Goal: Communication & Community: Answer question/provide support

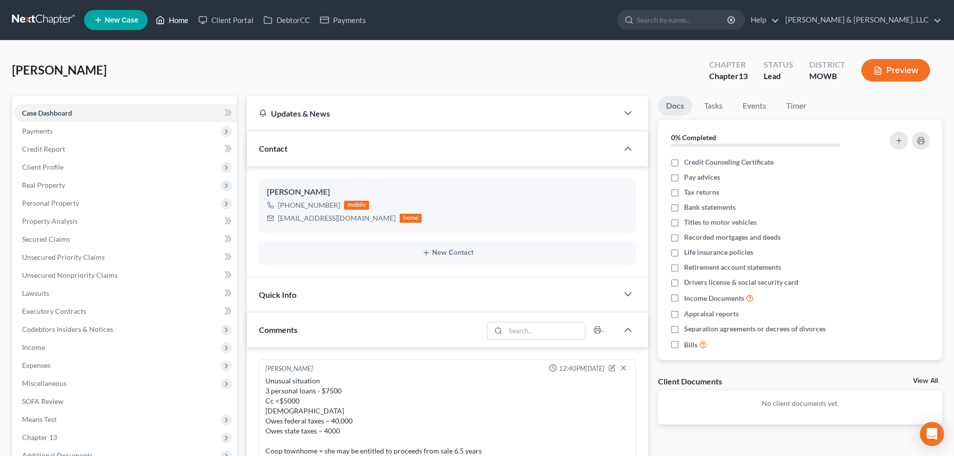
click at [174, 16] on link "Home" at bounding box center [172, 20] width 43 height 18
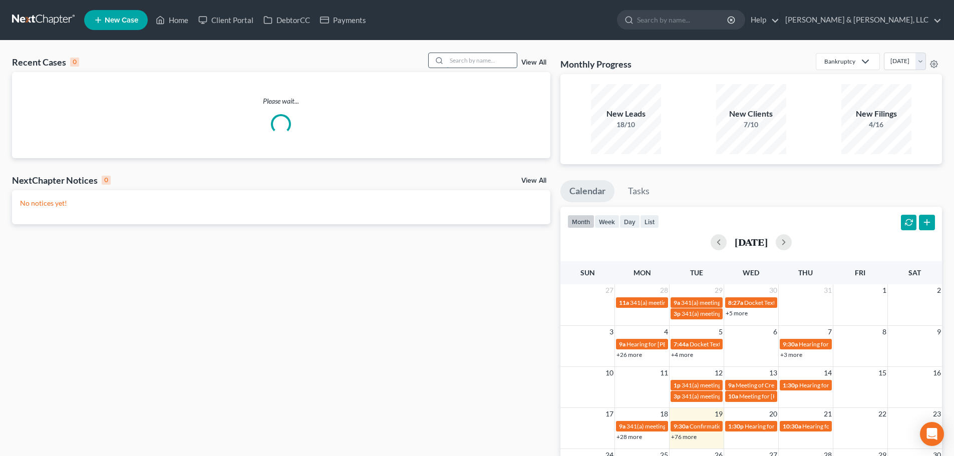
click at [463, 54] on input "search" at bounding box center [482, 60] width 70 height 15
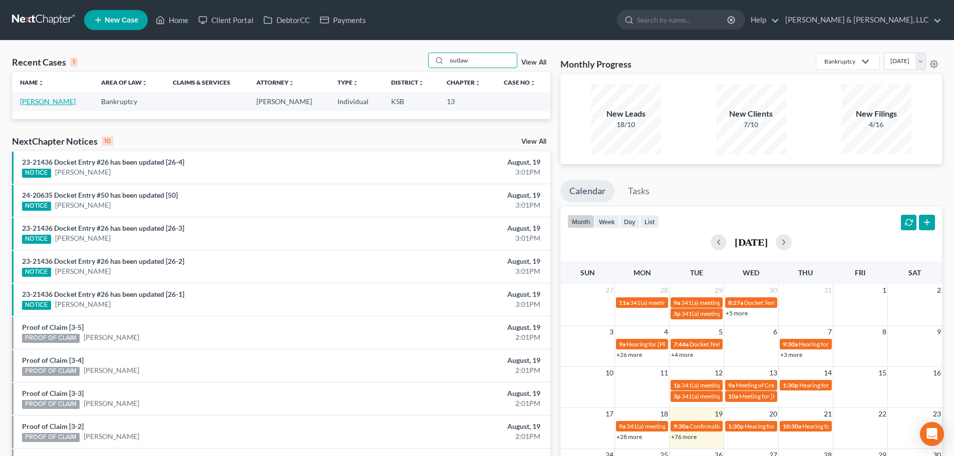
type input "outlaw"
click at [37, 100] on link "Outlaw, Cloie" at bounding box center [48, 101] width 56 height 9
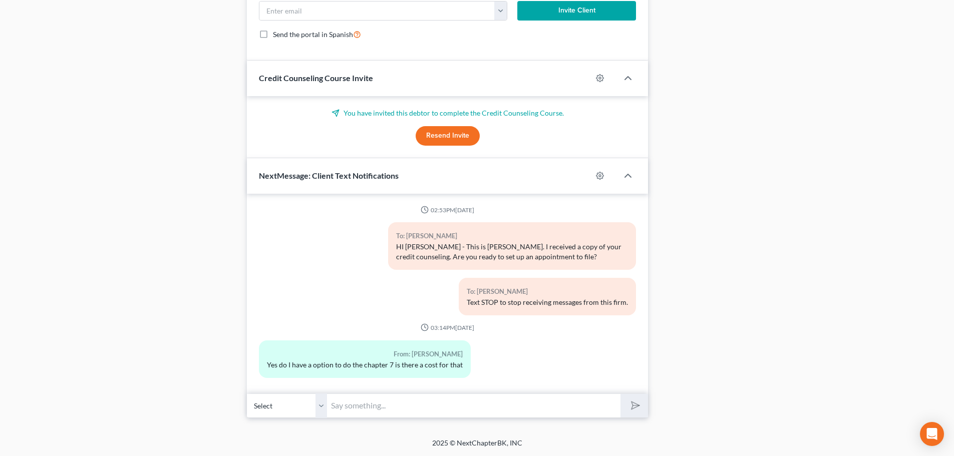
scroll to position [4, 0]
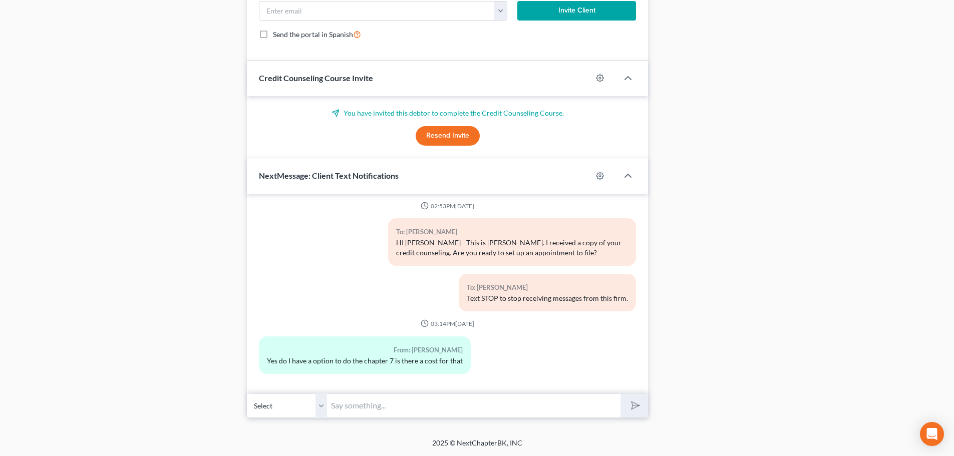
click at [381, 398] on input "text" at bounding box center [473, 405] width 293 height 25
type input "Chapter 7 is $2500 up front"
click at [620, 394] on button "submit" at bounding box center [634, 406] width 28 height 24
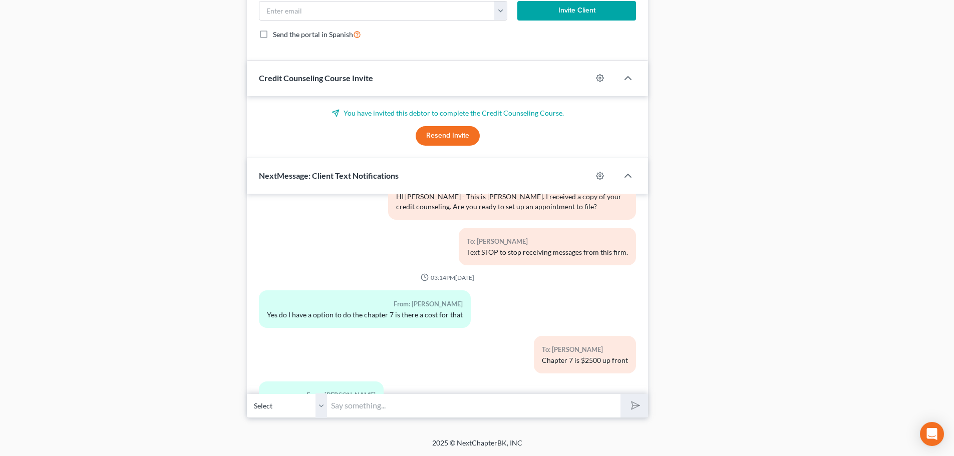
scroll to position [96, 0]
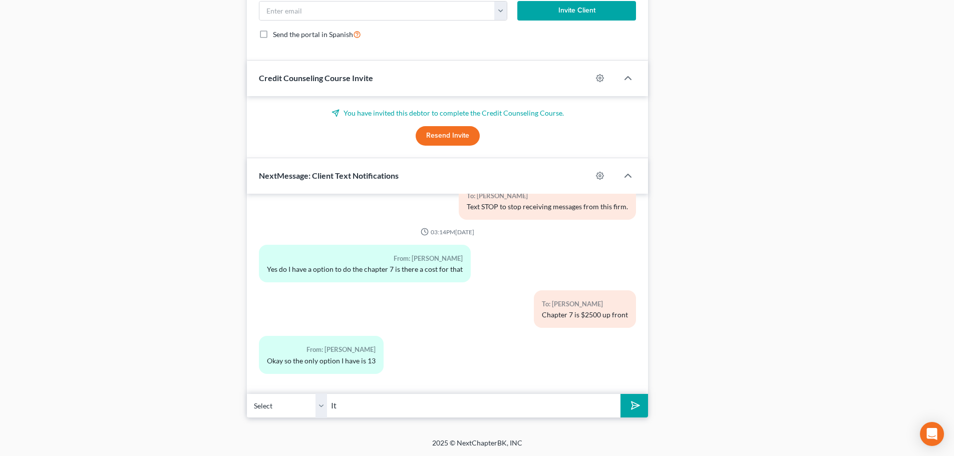
type input "I"
type input "R"
type input "The chapter 13 does not require up front fees."
click at [620, 394] on button "submit" at bounding box center [634, 406] width 28 height 24
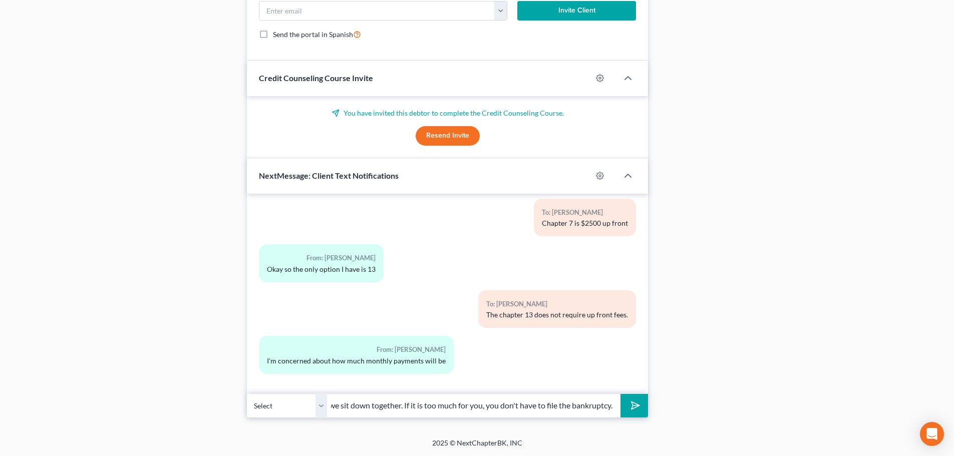
scroll to position [0, 192]
type input "We will be able to determine that exact amount when we sit down together. If it…"
click at [620, 394] on button "submit" at bounding box center [634, 406] width 28 height 24
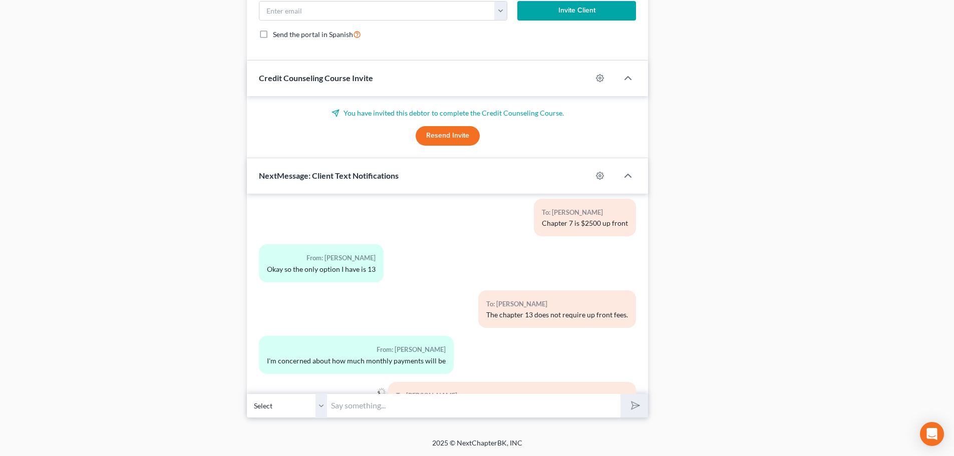
scroll to position [243, 0]
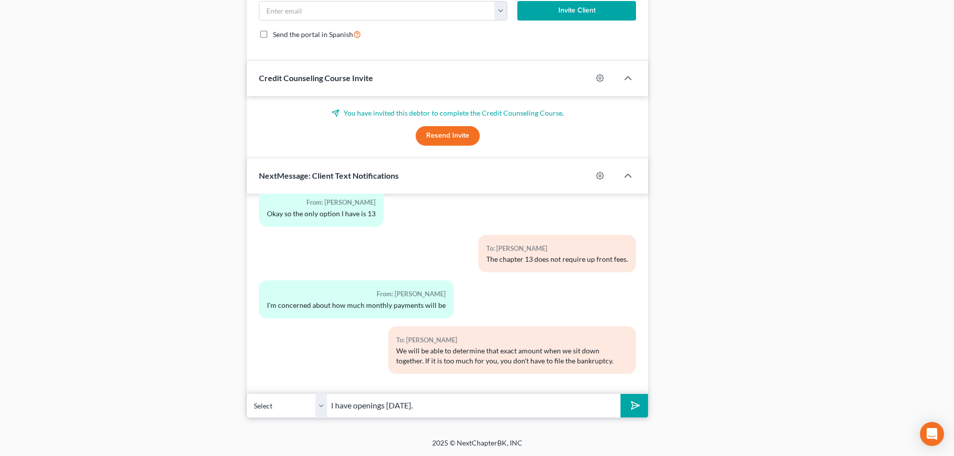
type input "I have openings on Friday."
click at [620, 394] on button "submit" at bounding box center [634, 406] width 28 height 24
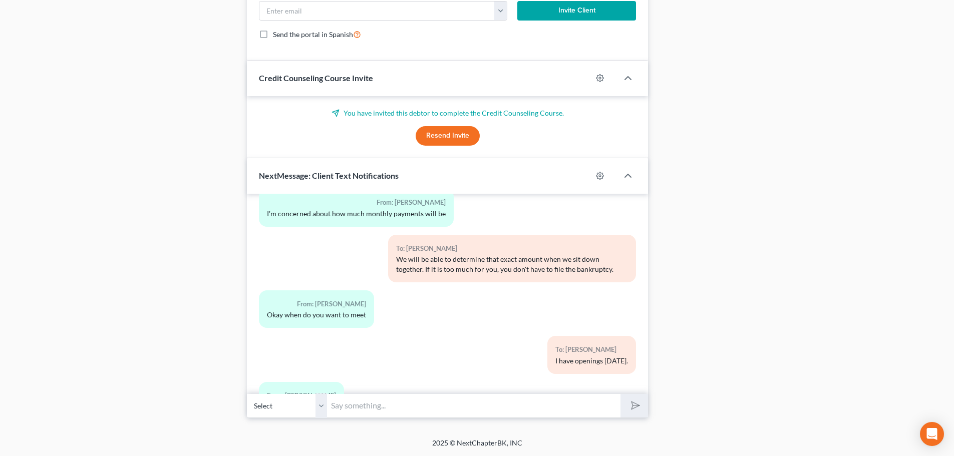
scroll to position [380, 0]
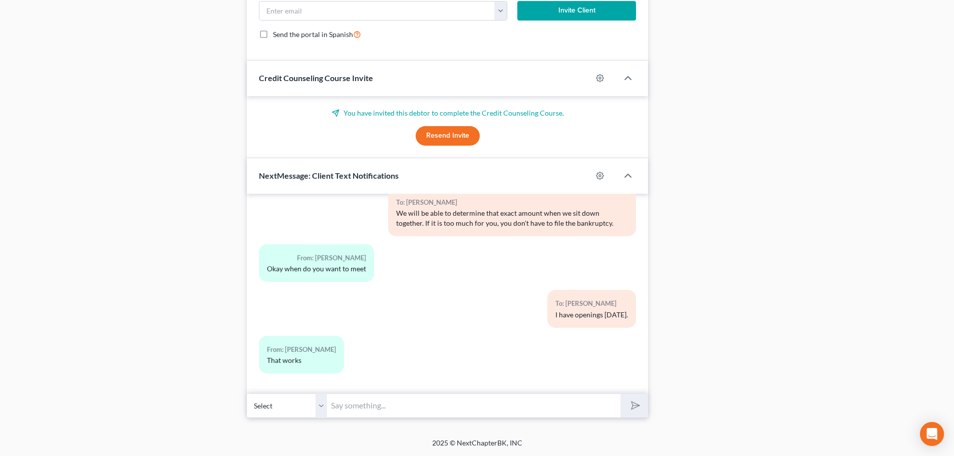
click at [463, 402] on input "text" at bounding box center [473, 405] width 293 height 25
type input "What time do you want me to schedule you in?"
click at [620, 394] on button "submit" at bounding box center [634, 406] width 28 height 24
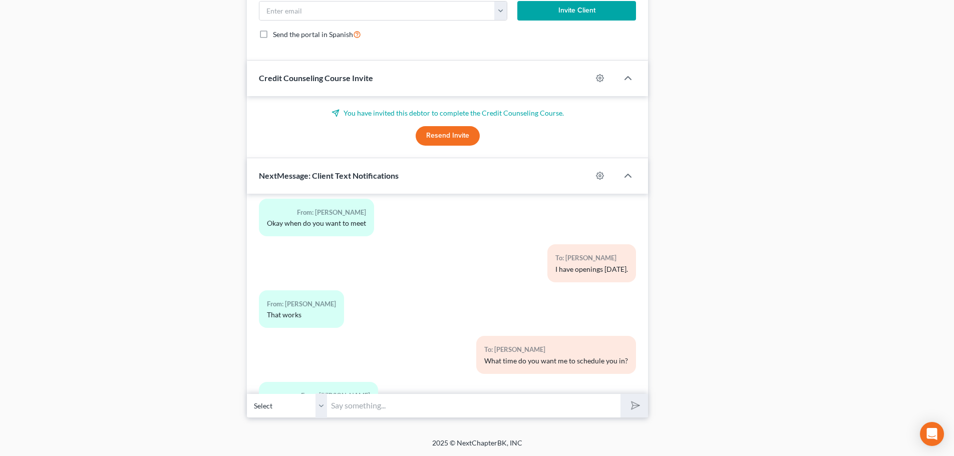
scroll to position [472, 0]
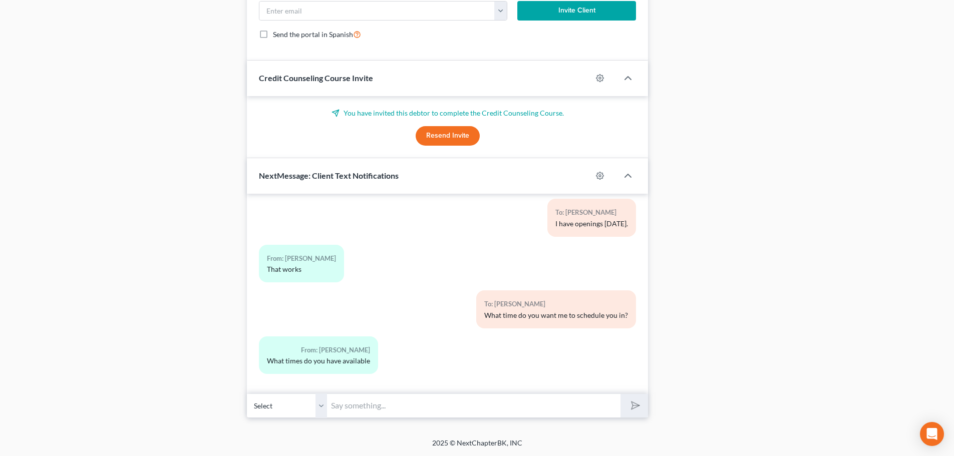
click at [427, 409] on input "text" at bounding box center [473, 405] width 293 height 25
type input "Any time between 10 - 3. The meeting will take about 2 hours"
click at [620, 394] on button "submit" at bounding box center [634, 406] width 28 height 24
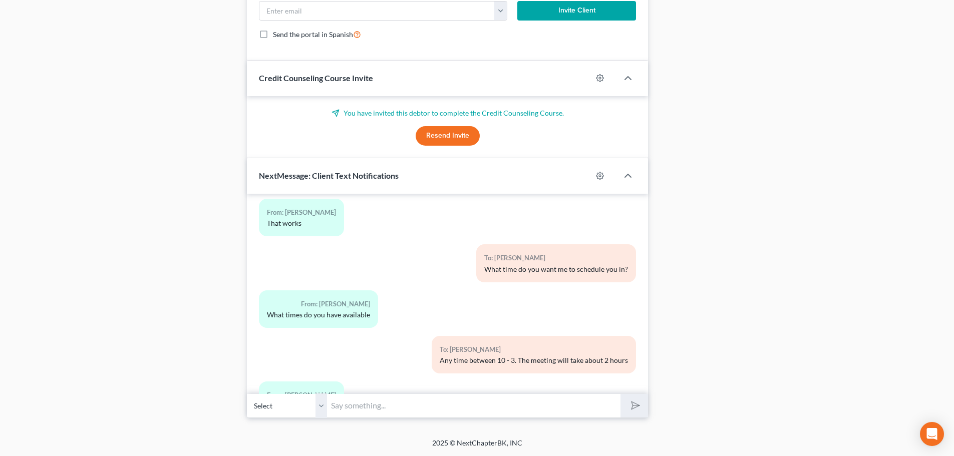
scroll to position [563, 0]
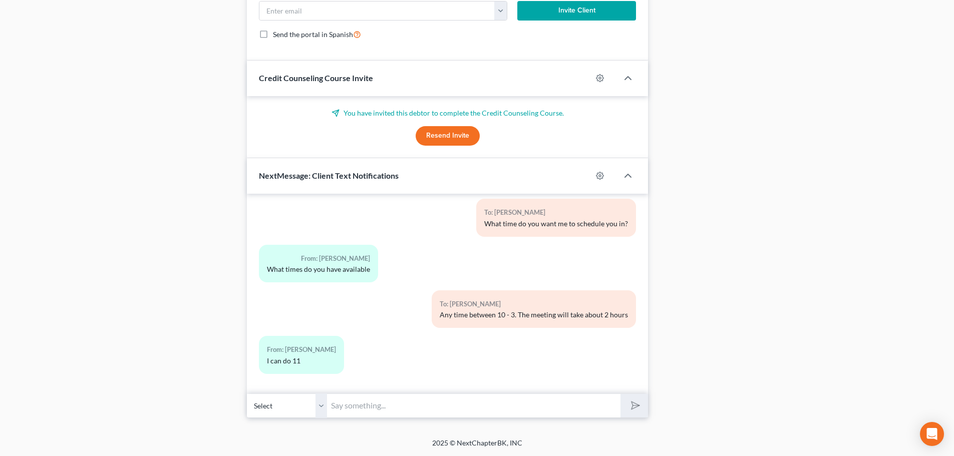
click at [435, 401] on input "text" at bounding box center [473, 405] width 293 height 25
type input "I've put you in at 11"
click at [630, 409] on icon "submit" at bounding box center [633, 405] width 14 height 14
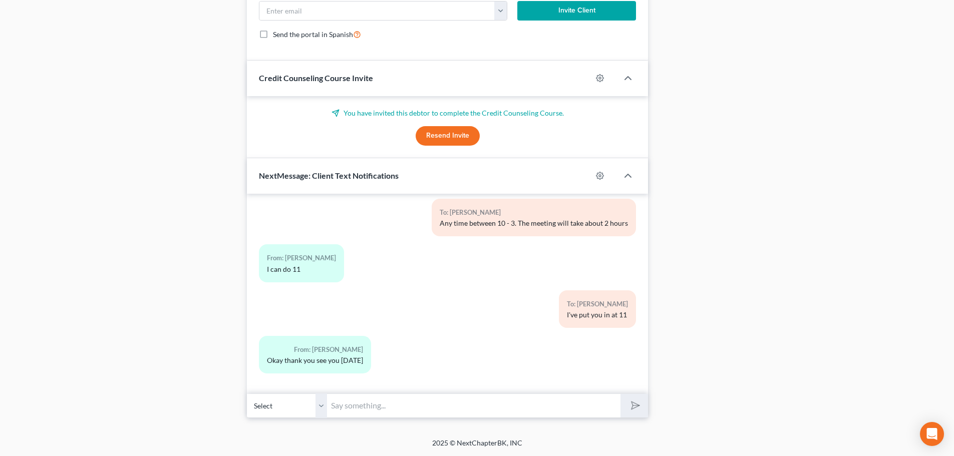
scroll to position [654, 0]
click at [375, 409] on input "text" at bounding box center [473, 405] width 293 height 25
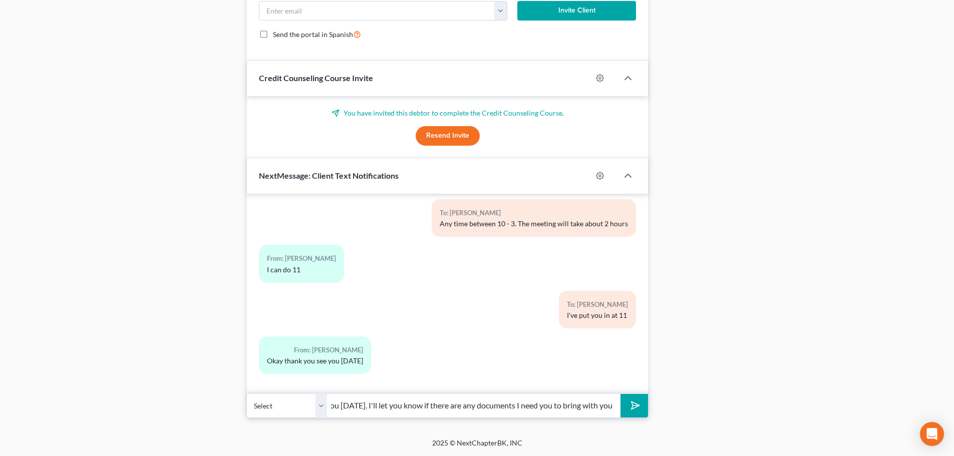
scroll to position [0, 21]
type input "See you Friday. I'll let you know if there are any documents I need you to brin…"
click at [620, 394] on button "submit" at bounding box center [634, 406] width 28 height 24
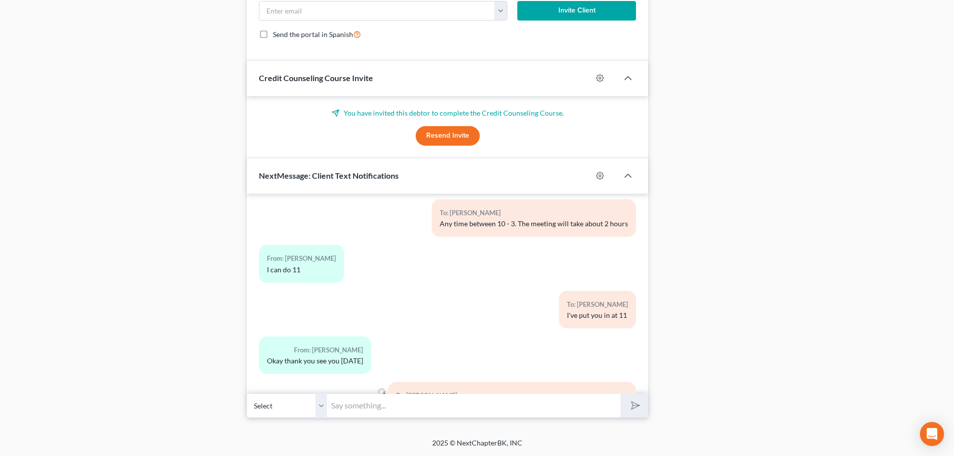
scroll to position [710, 0]
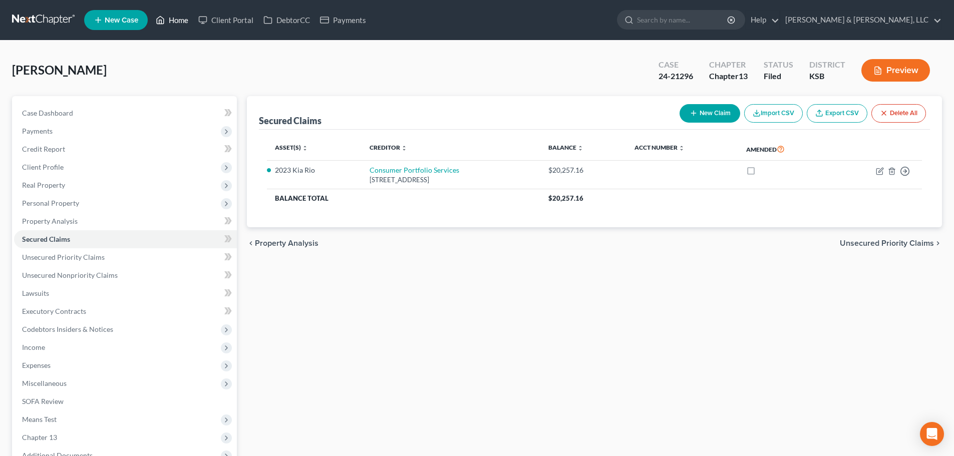
click at [176, 18] on link "Home" at bounding box center [172, 20] width 43 height 18
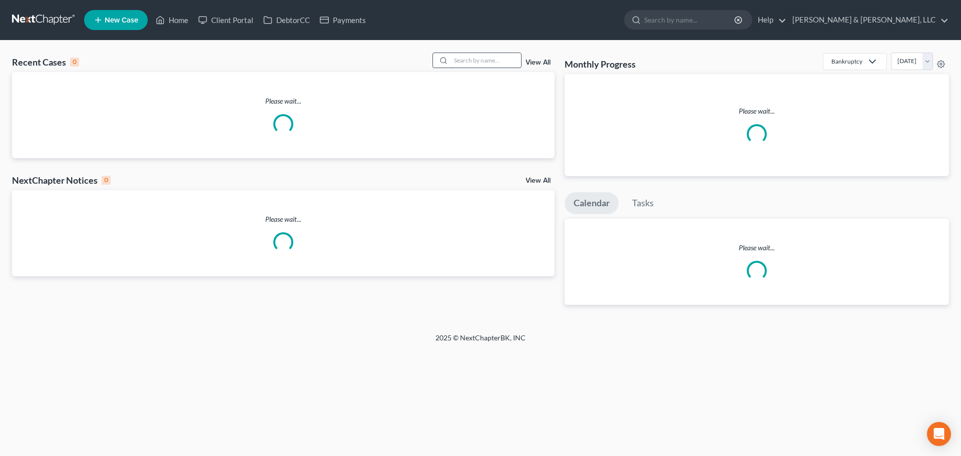
click at [458, 61] on input "search" at bounding box center [486, 60] width 70 height 15
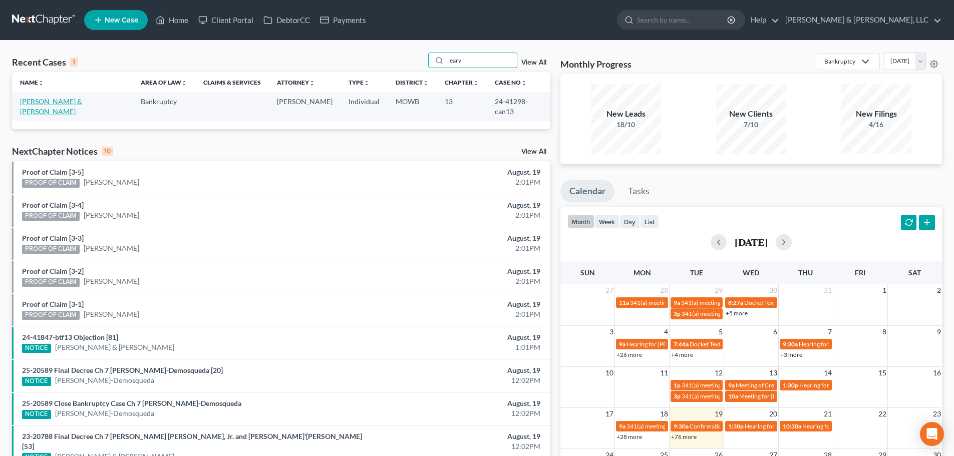
type input "earv"
click at [65, 104] on link "[PERSON_NAME] & [PERSON_NAME]" at bounding box center [51, 106] width 62 height 19
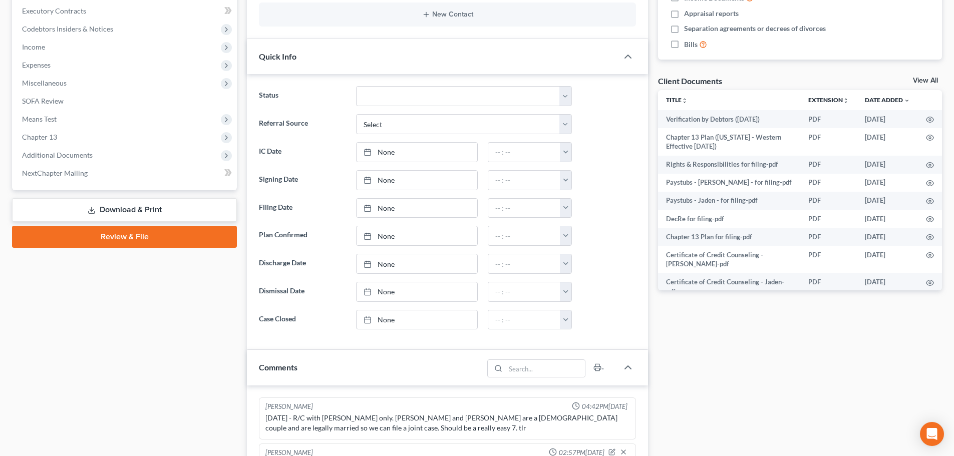
scroll to position [211, 0]
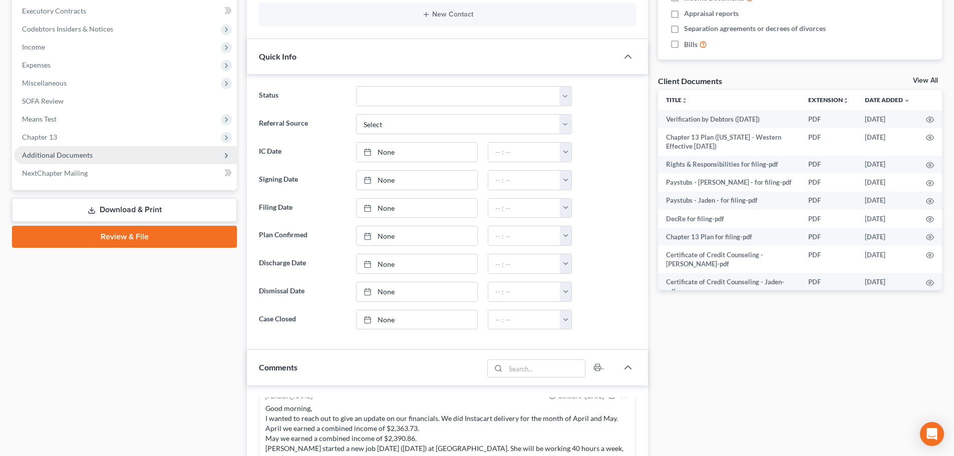
click at [65, 154] on span "Additional Documents" at bounding box center [57, 155] width 71 height 9
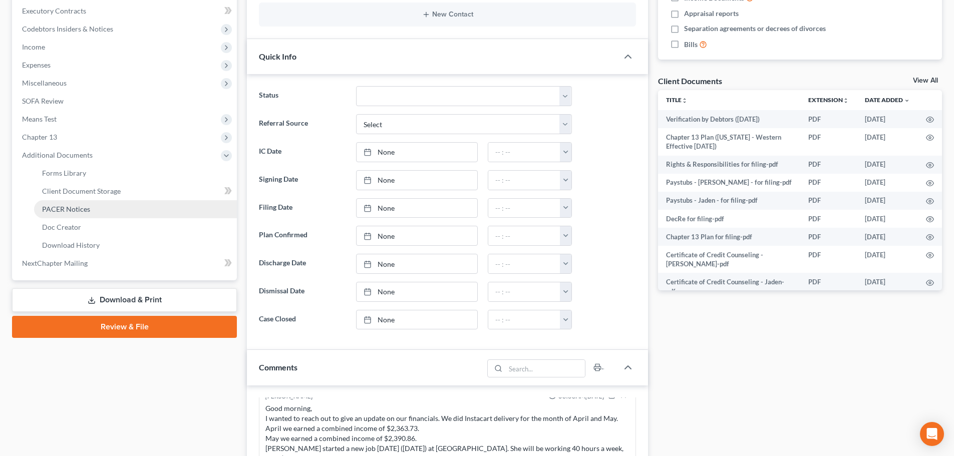
click at [73, 217] on link "PACER Notices" at bounding box center [135, 209] width 203 height 18
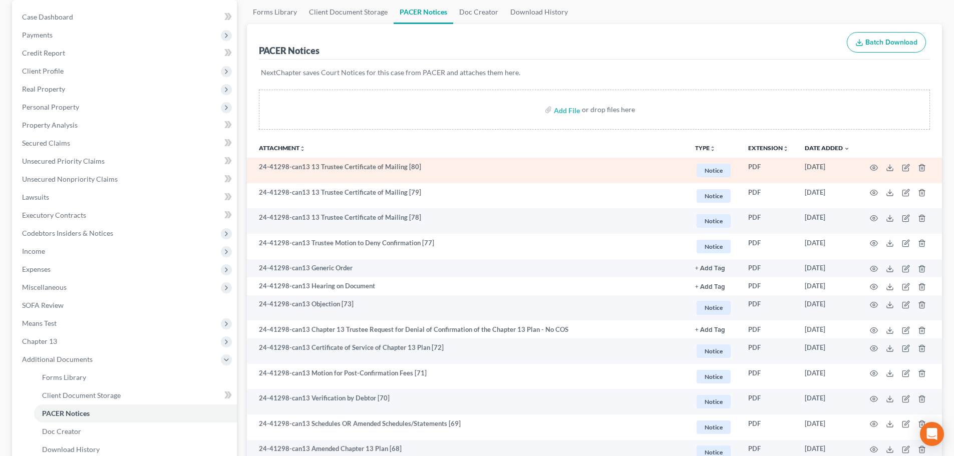
scroll to position [100, 0]
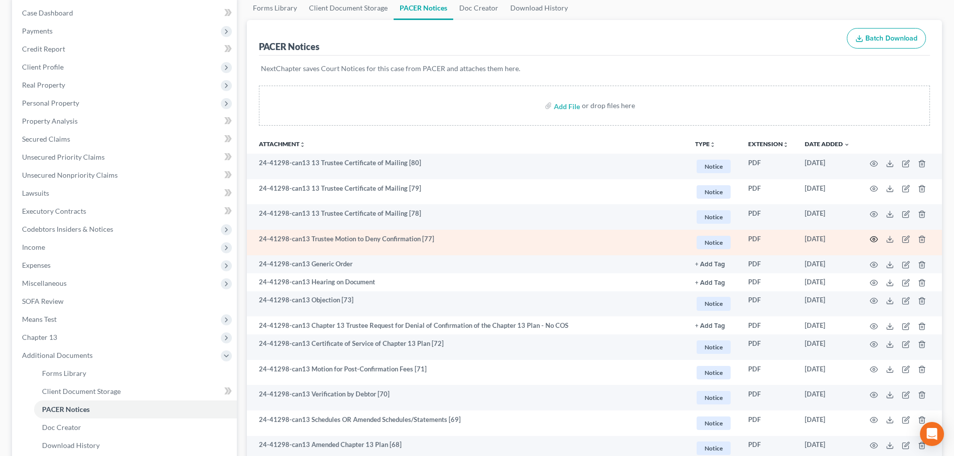
click at [873, 238] on icon "button" at bounding box center [874, 239] width 8 height 8
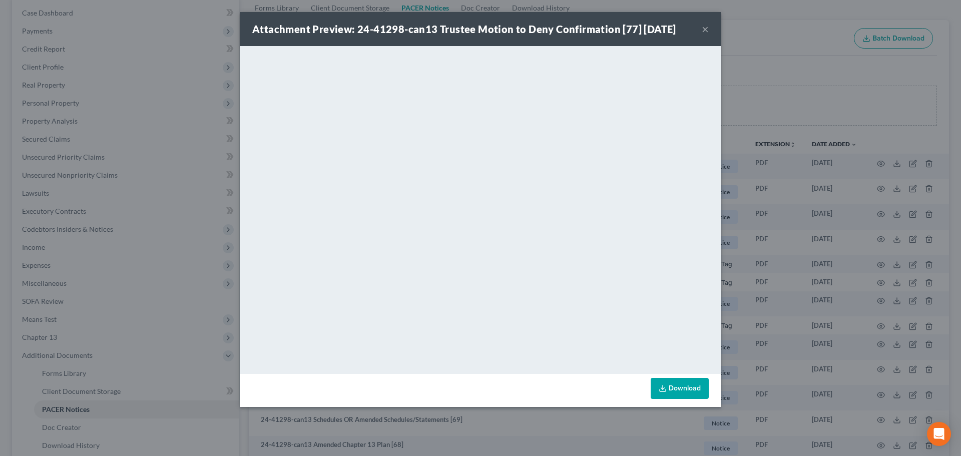
click at [705, 28] on button "×" at bounding box center [705, 29] width 7 height 12
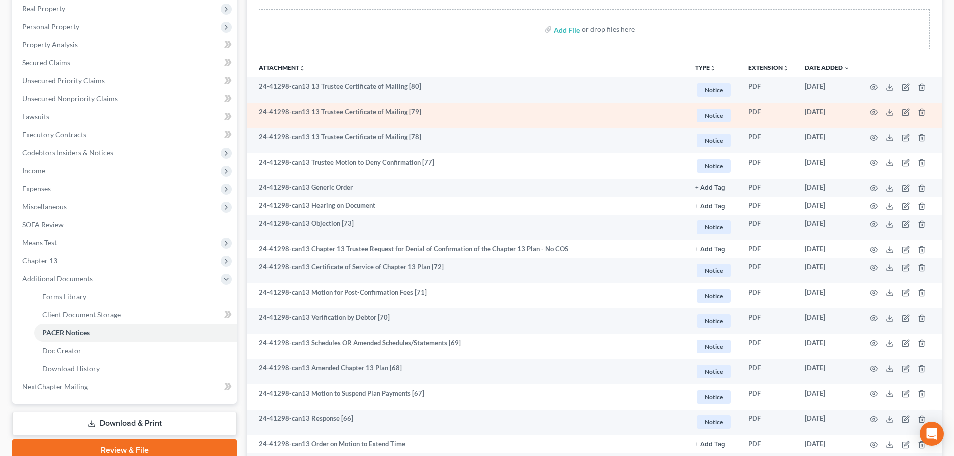
scroll to position [200, 0]
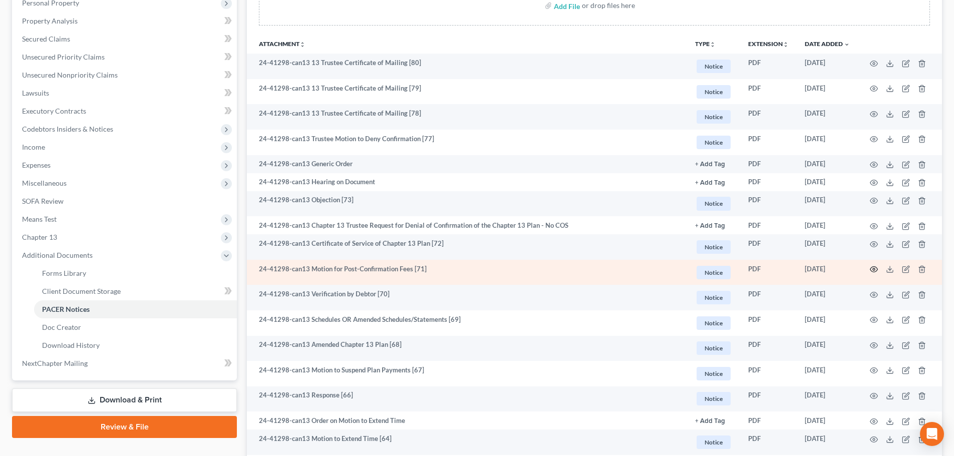
click at [875, 268] on icon "button" at bounding box center [874, 269] width 8 height 8
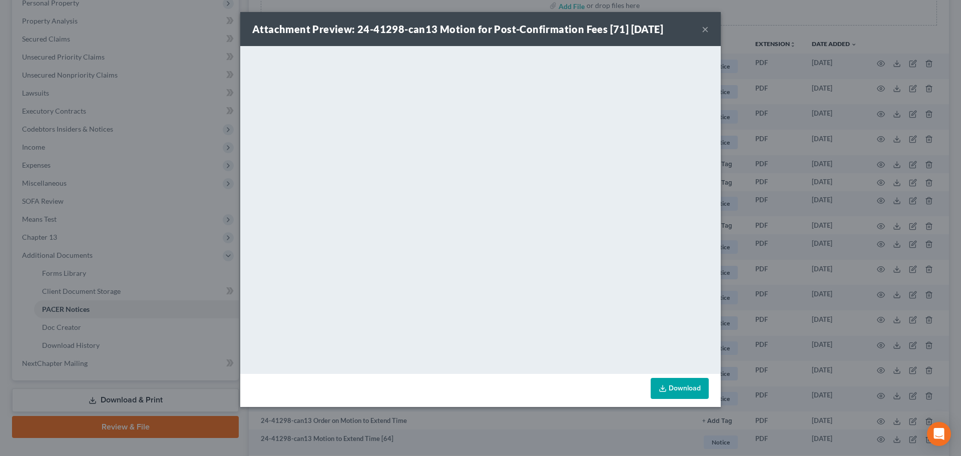
click at [705, 31] on button "×" at bounding box center [705, 29] width 7 height 12
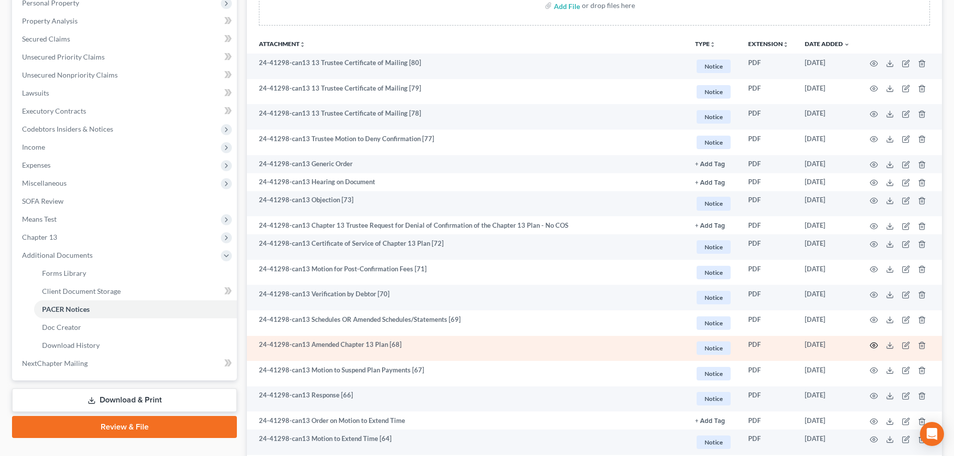
click at [876, 342] on icon "button" at bounding box center [874, 345] width 8 height 8
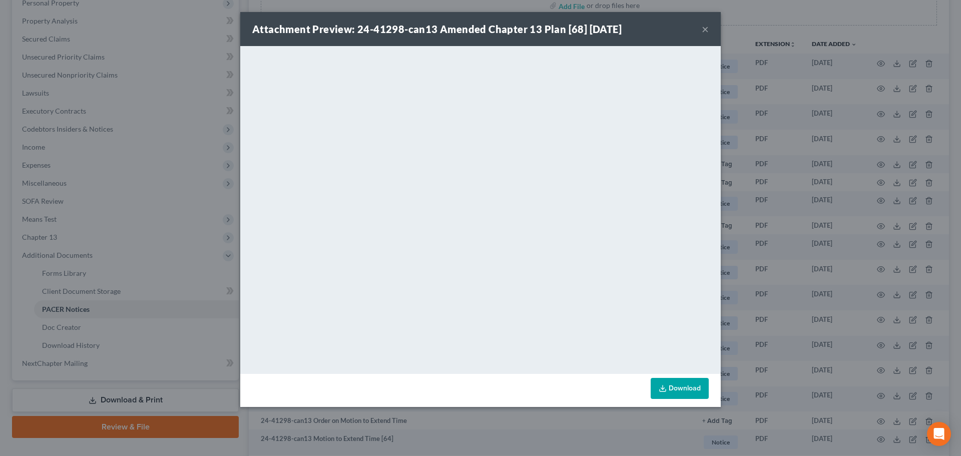
click at [704, 29] on button "×" at bounding box center [705, 29] width 7 height 12
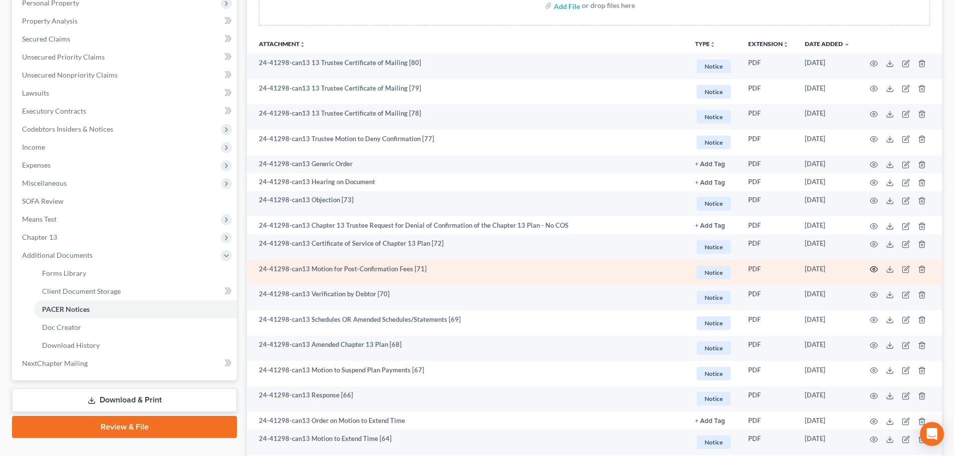
click at [872, 267] on icon "button" at bounding box center [874, 269] width 8 height 8
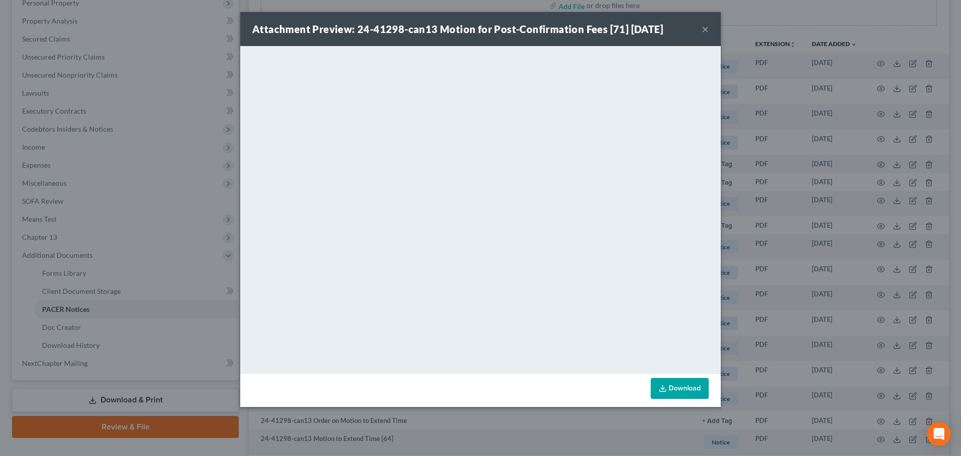
click at [702, 31] on button "×" at bounding box center [705, 29] width 7 height 12
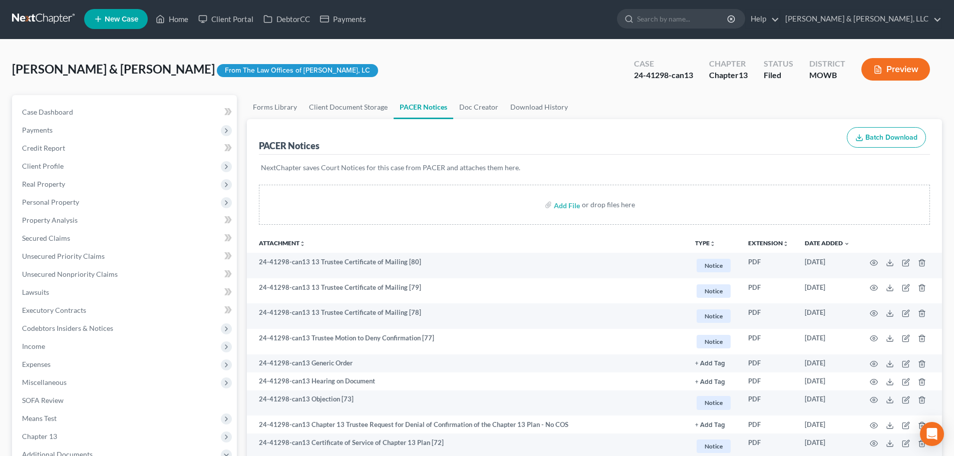
scroll to position [0, 0]
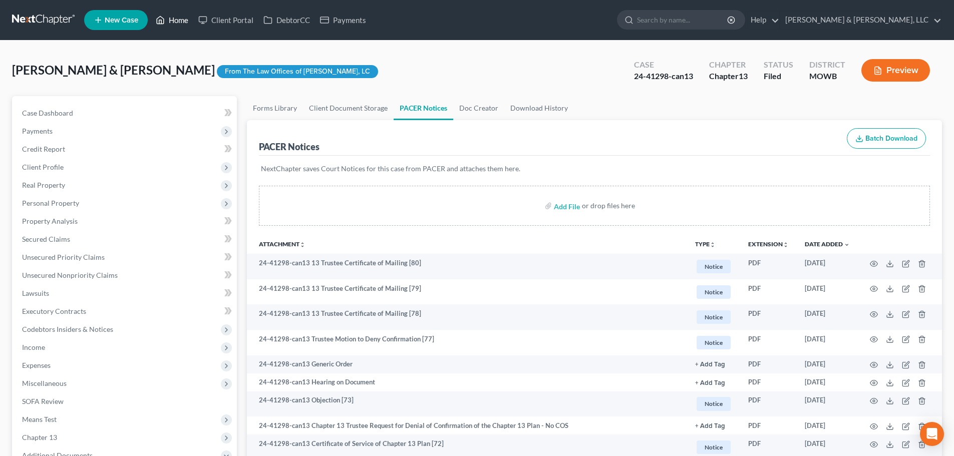
click at [179, 18] on link "Home" at bounding box center [172, 20] width 43 height 18
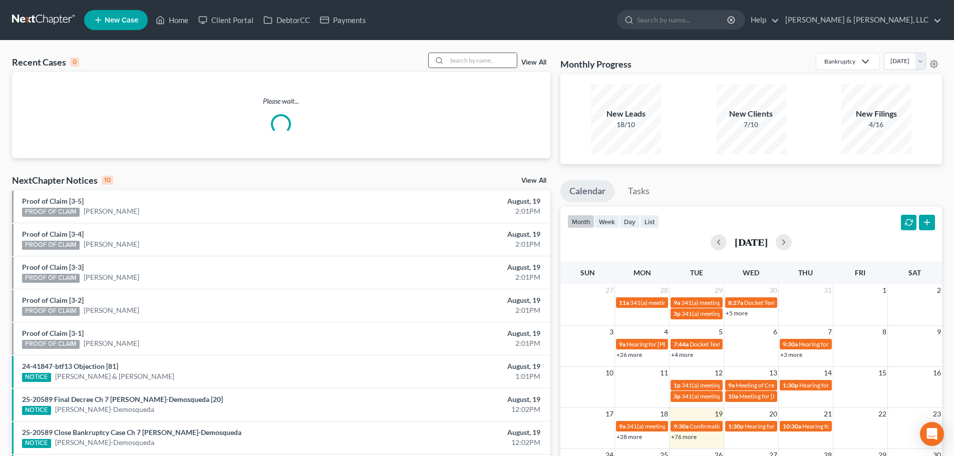
click at [494, 60] on input "search" at bounding box center [482, 60] width 70 height 15
type input "outlaw"
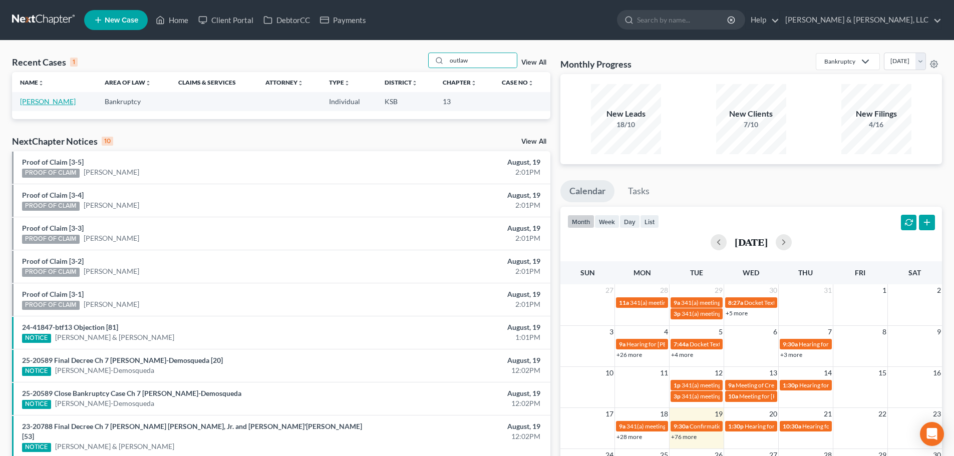
click at [24, 103] on link "Outlaw, Cloie" at bounding box center [48, 101] width 56 height 9
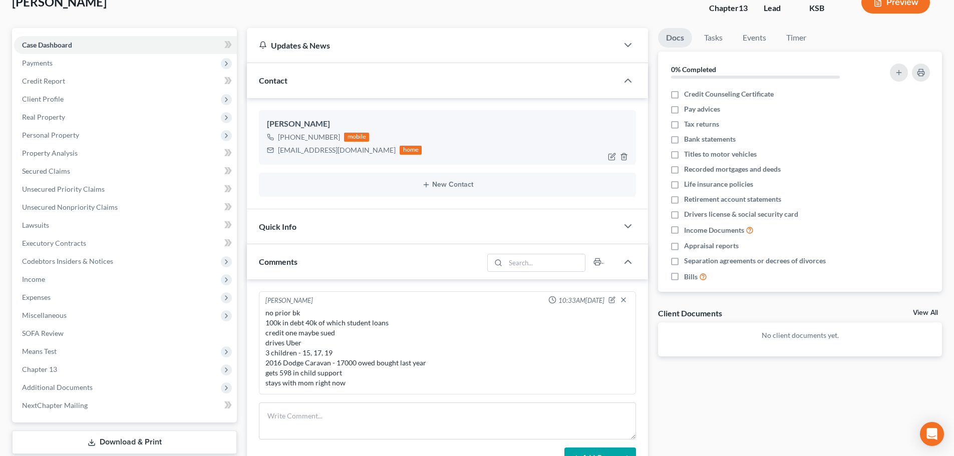
scroll to position [50, 0]
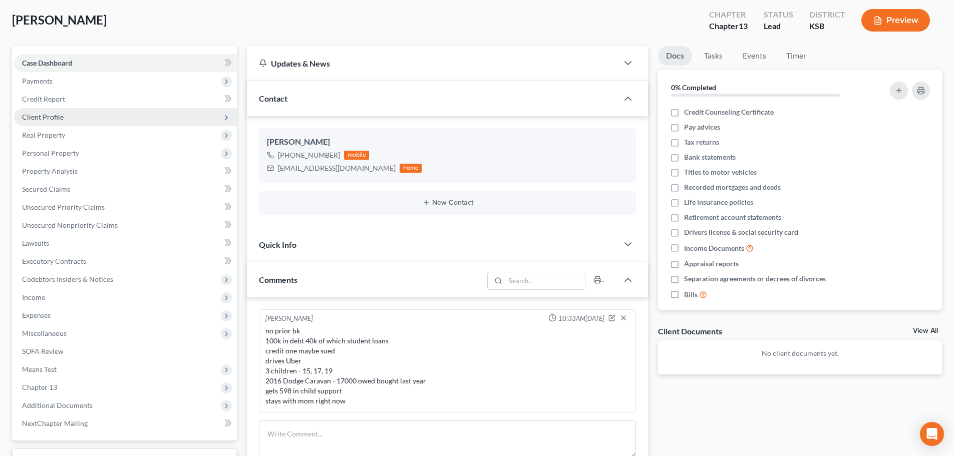
click at [60, 117] on span "Client Profile" at bounding box center [43, 117] width 42 height 9
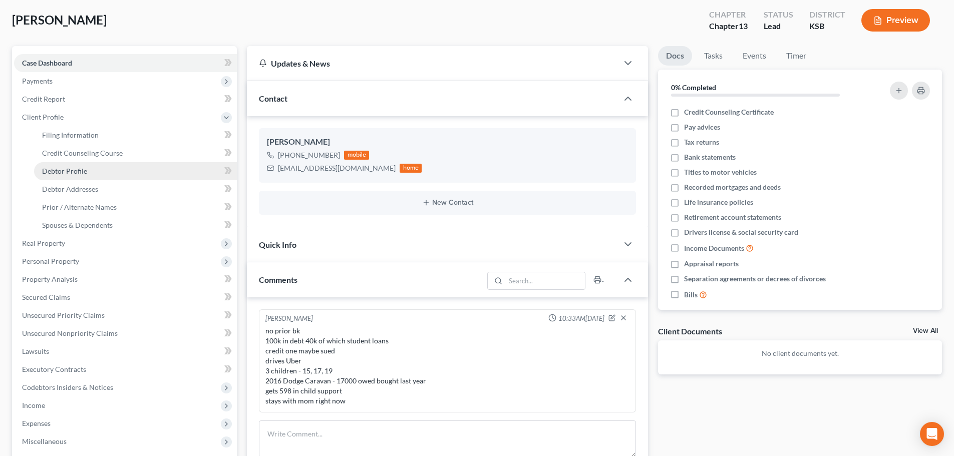
click at [84, 165] on link "Debtor Profile" at bounding box center [135, 171] width 203 height 18
select select "0"
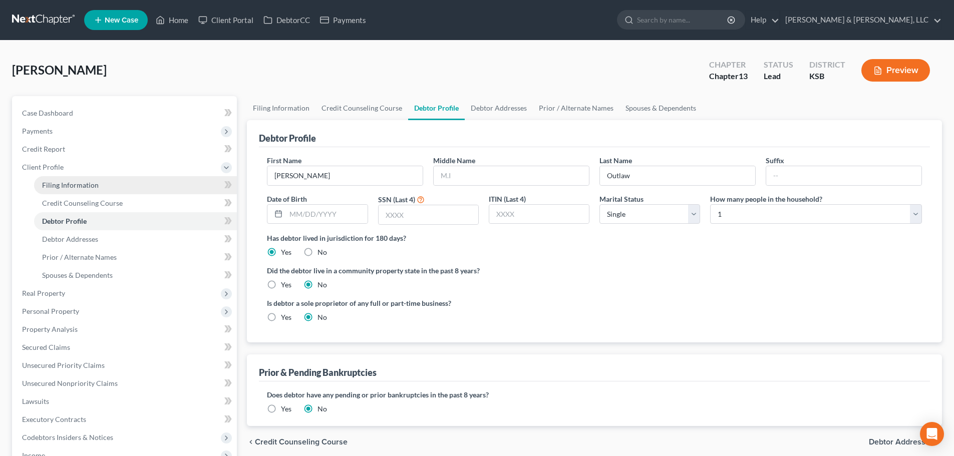
click at [80, 178] on link "Filing Information" at bounding box center [135, 185] width 203 height 18
select select "1"
select select "0"
select select "3"
select select "17"
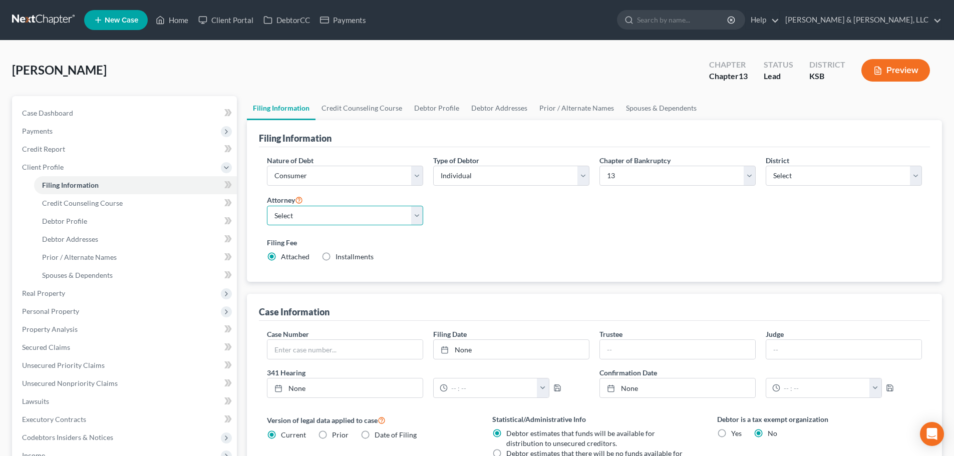
click at [285, 215] on select "Select Ryan Patton - KSB Ryan Patton - MOWB David Dean - KSB David Dean - MOWB" at bounding box center [345, 216] width 156 height 20
select select "2"
click at [267, 206] on select "Select Ryan Patton - KSB Ryan Patton - MOWB David Dean - KSB David Dean - MOWB" at bounding box center [345, 216] width 156 height 20
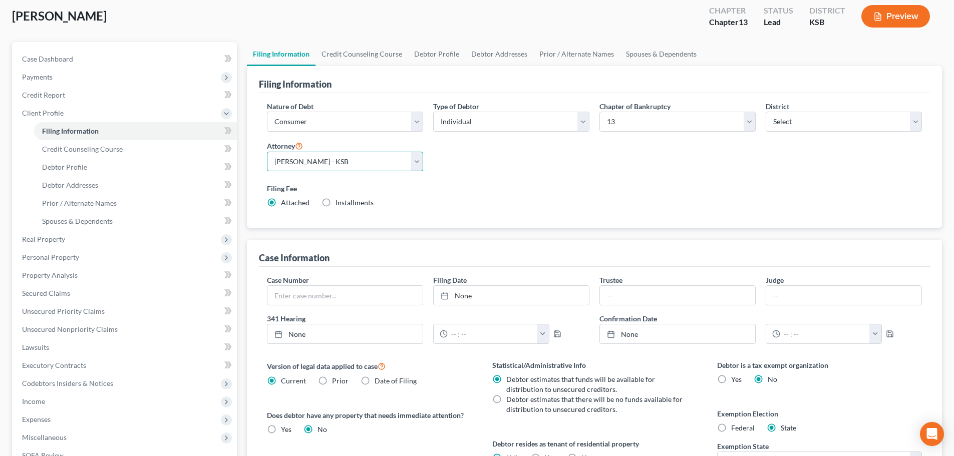
scroll to position [50, 0]
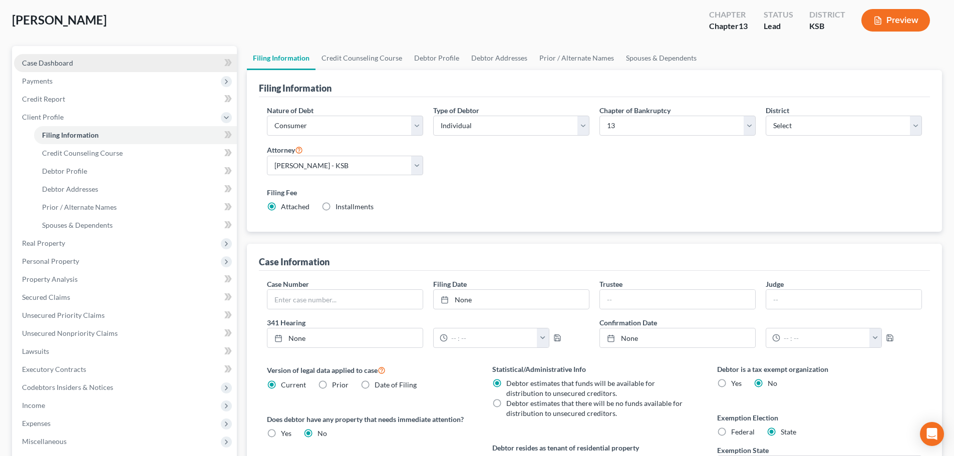
click at [63, 61] on span "Case Dashboard" at bounding box center [47, 63] width 51 height 9
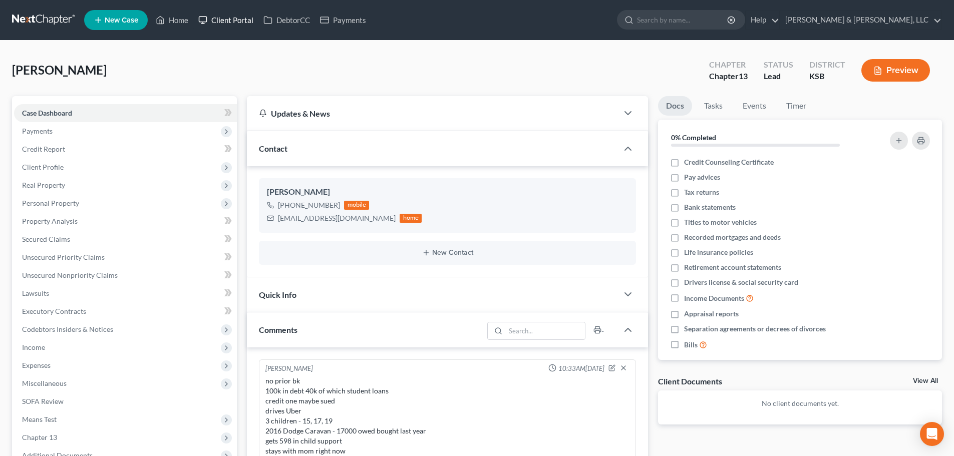
click at [230, 21] on link "Client Portal" at bounding box center [225, 20] width 65 height 18
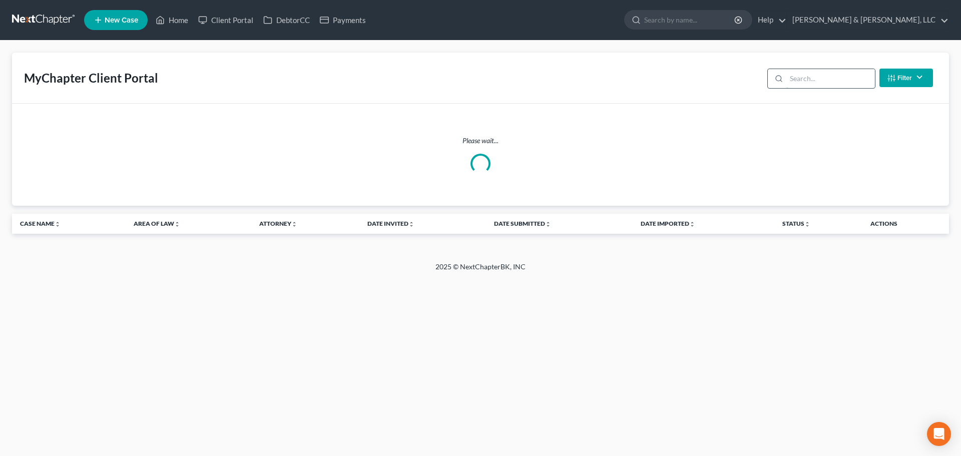
click at [804, 88] on input "search" at bounding box center [830, 78] width 89 height 19
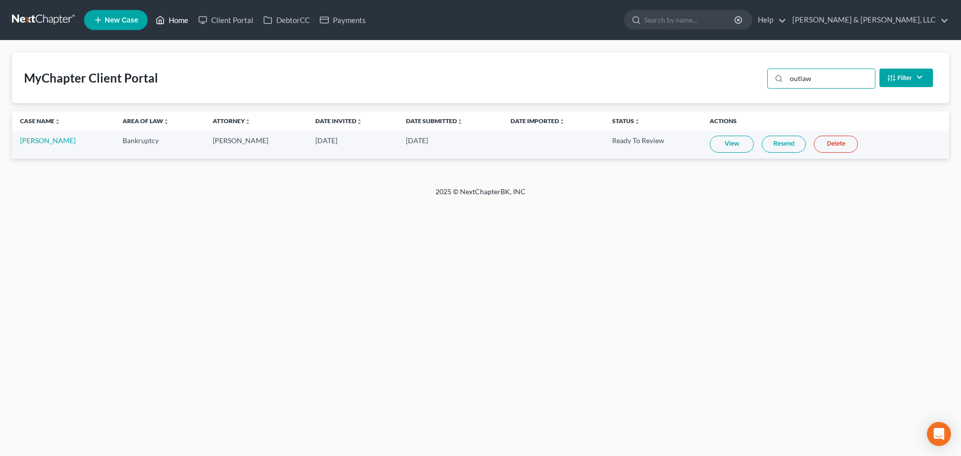
type input "outlaw"
click at [173, 21] on link "Home" at bounding box center [172, 20] width 43 height 18
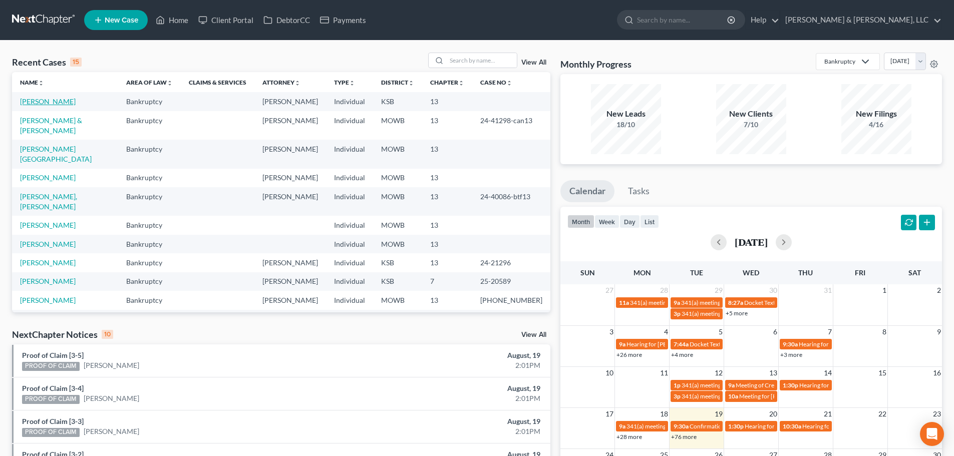
click at [42, 105] on link "Outlaw, Cloie" at bounding box center [48, 101] width 56 height 9
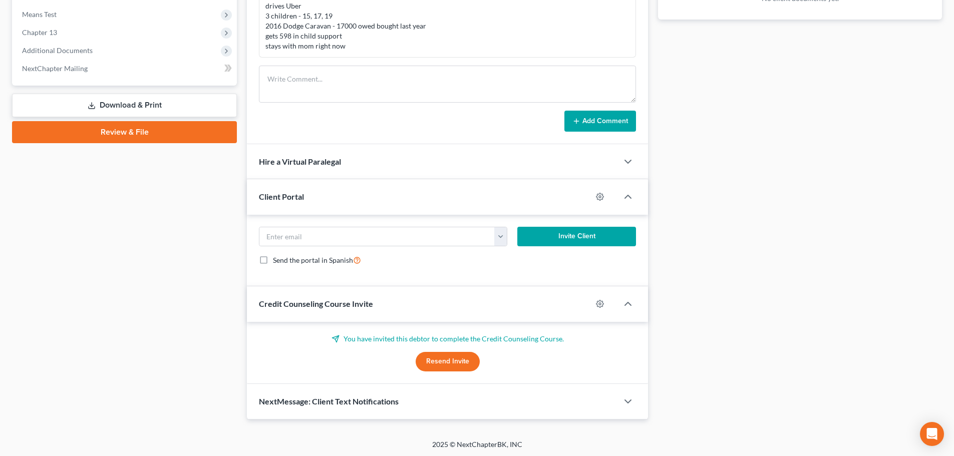
scroll to position [407, 0]
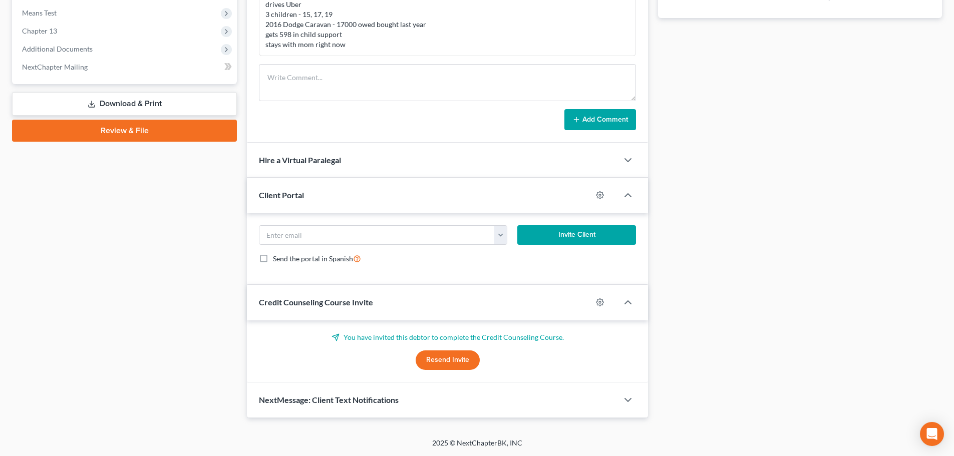
click at [343, 399] on span "NextMessage: Client Text Notifications" at bounding box center [329, 400] width 140 height 10
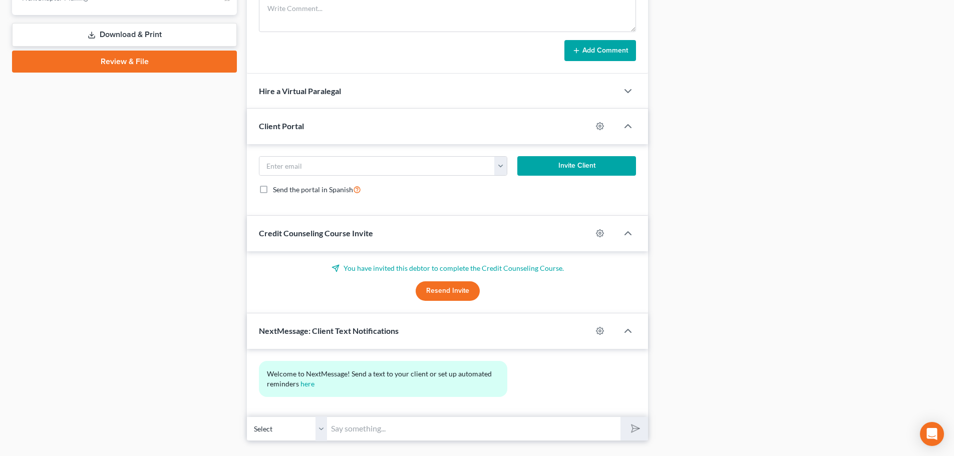
scroll to position [499, 0]
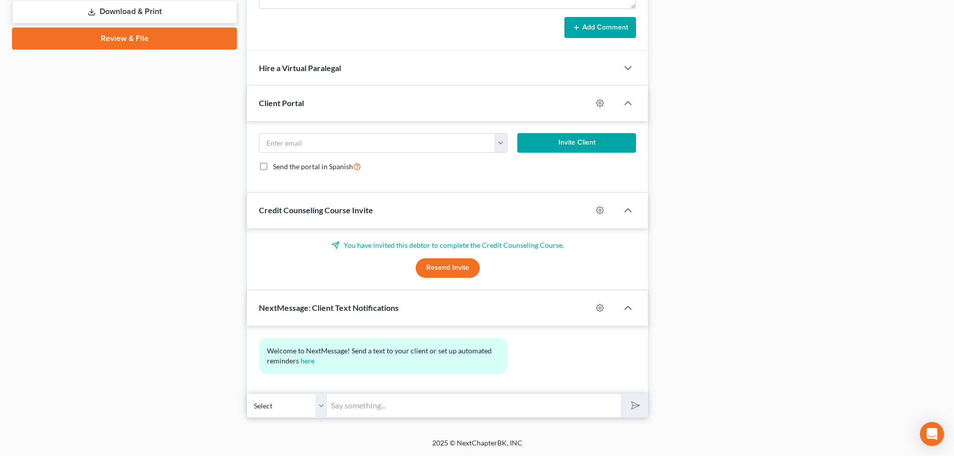
click at [383, 414] on input "text" at bounding box center [473, 405] width 293 height 25
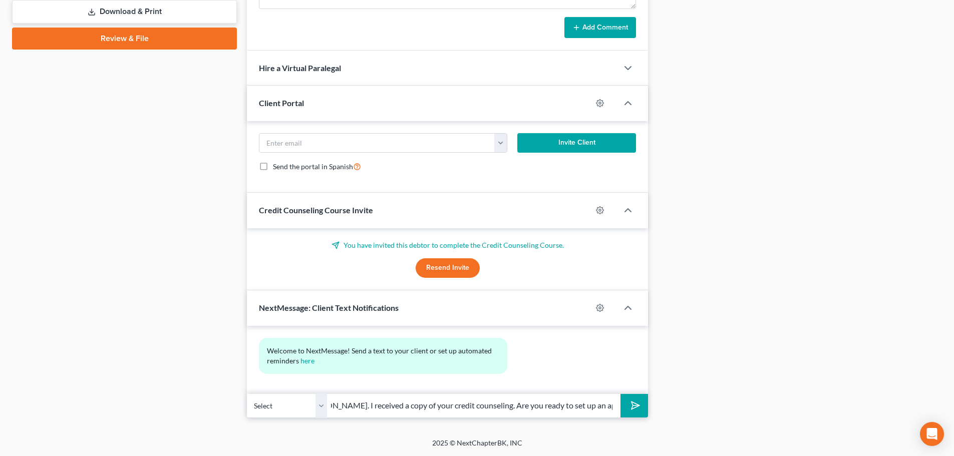
scroll to position [0, 131]
type input "HI Cloie - This is David Dean. I received a copy of your credit counseling. Are…"
click at [620, 394] on button "submit" at bounding box center [634, 406] width 28 height 24
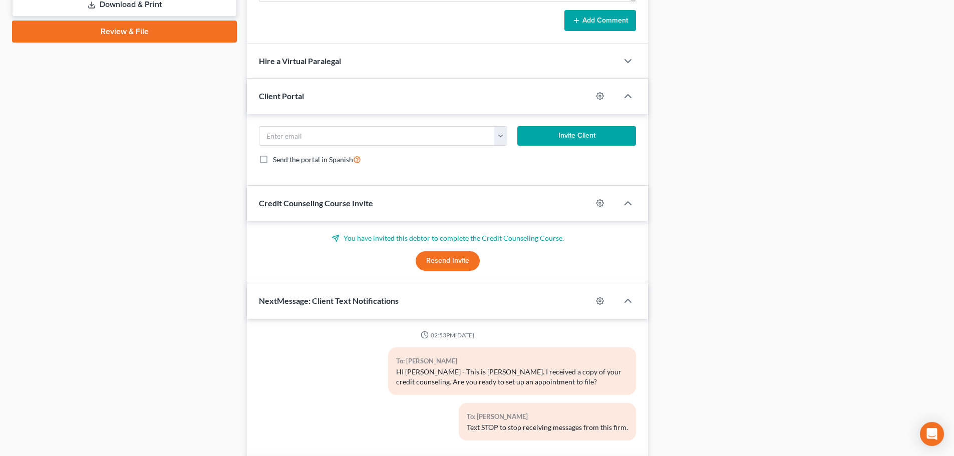
scroll to position [572, 0]
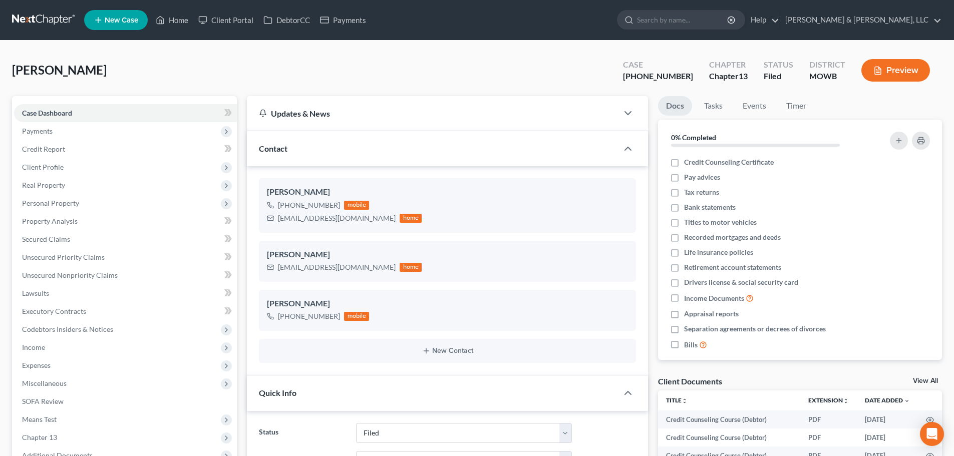
select select "6"
select select "0"
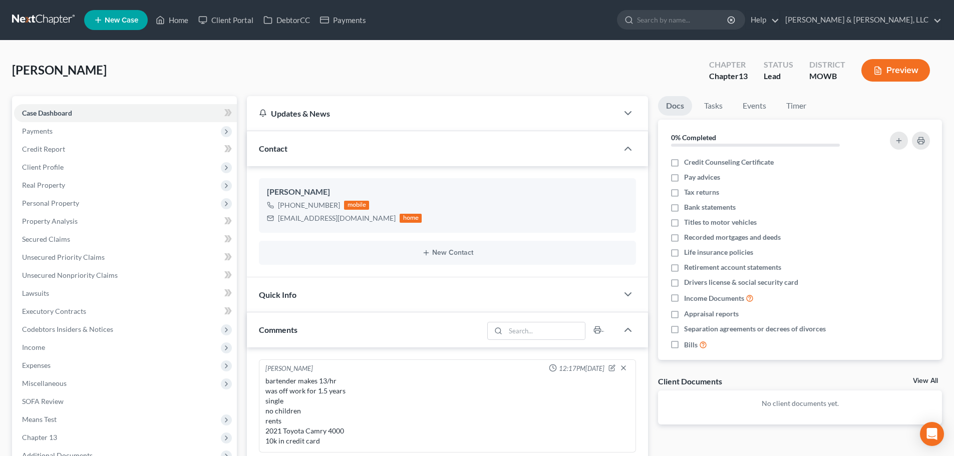
select select "0"
click at [182, 18] on link "Home" at bounding box center [172, 20] width 43 height 18
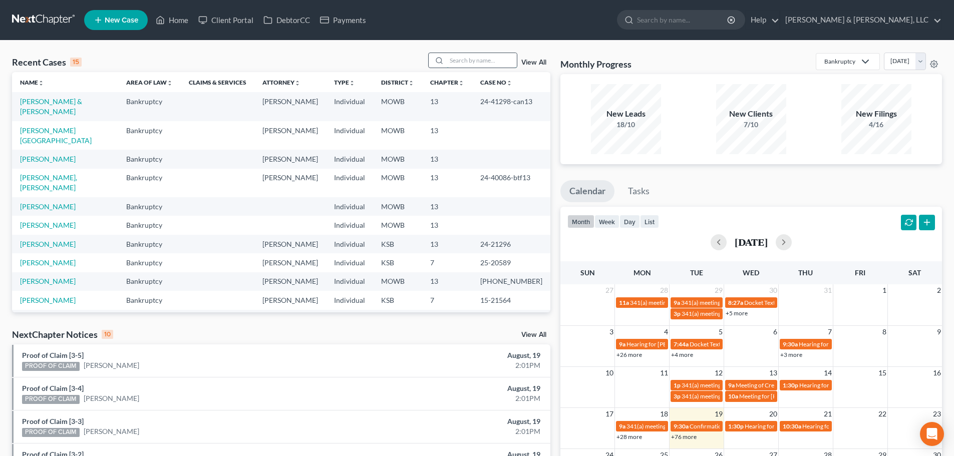
click at [482, 59] on input "search" at bounding box center [482, 60] width 70 height 15
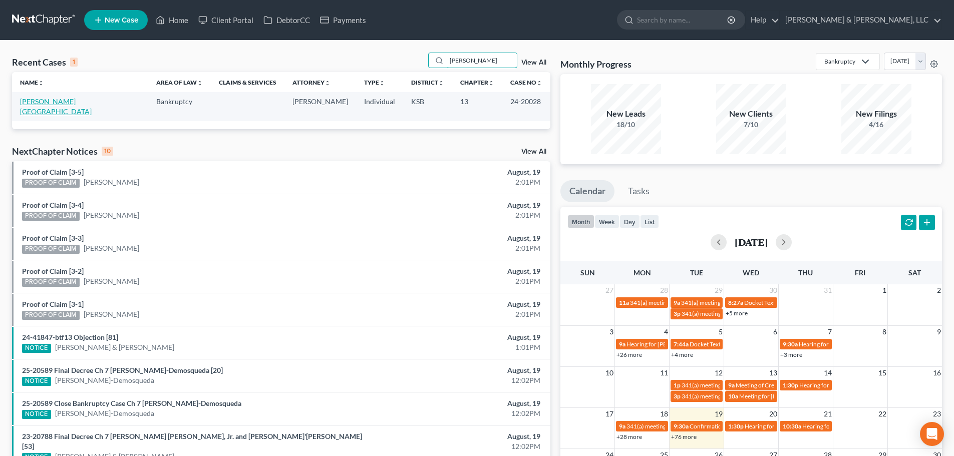
type input "rosser"
click at [33, 101] on link "Rosser, Florence" at bounding box center [56, 106] width 72 height 19
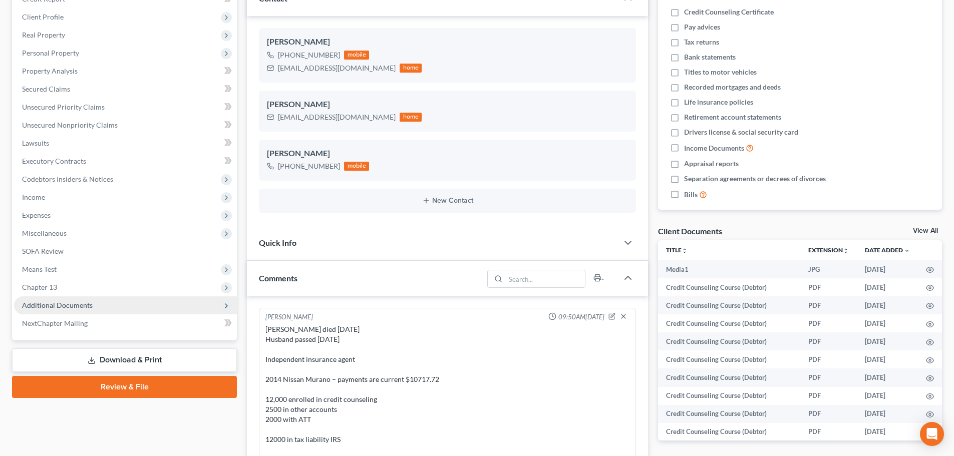
scroll to position [984, 0]
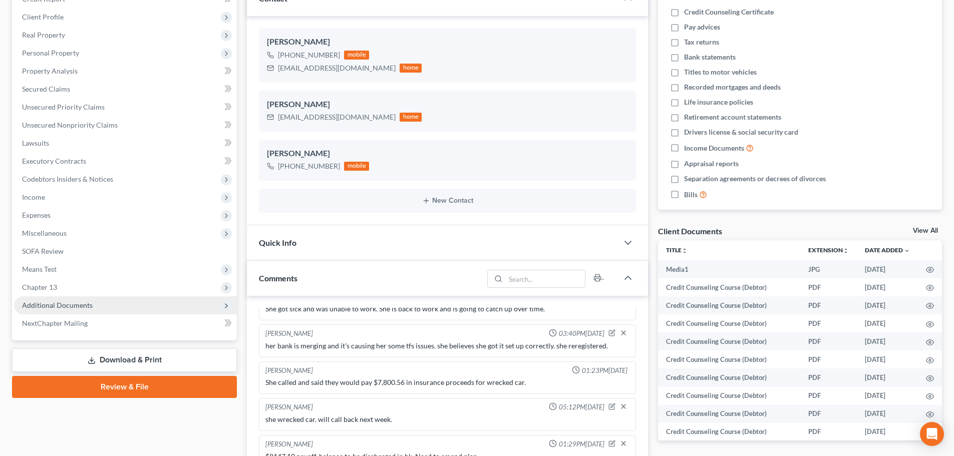
click at [79, 300] on span "Additional Documents" at bounding box center [125, 305] width 223 height 18
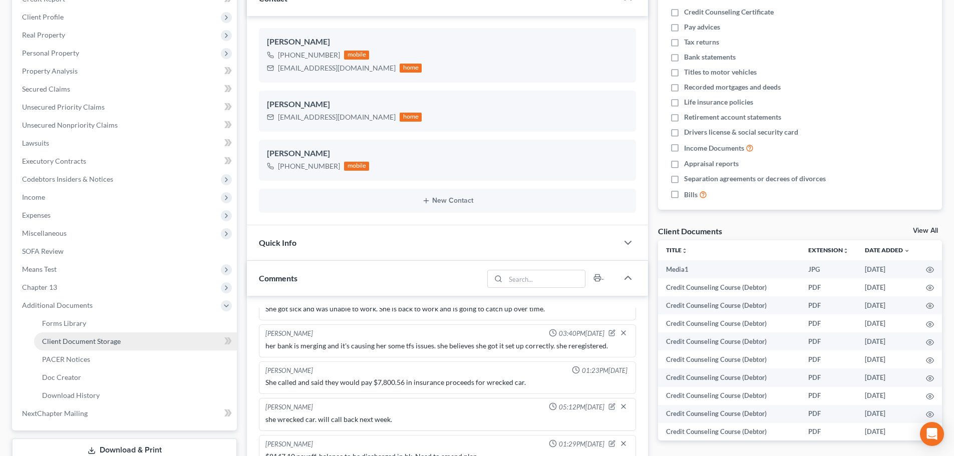
scroll to position [2933, 0]
click at [70, 356] on span "PACER Notices" at bounding box center [66, 359] width 48 height 9
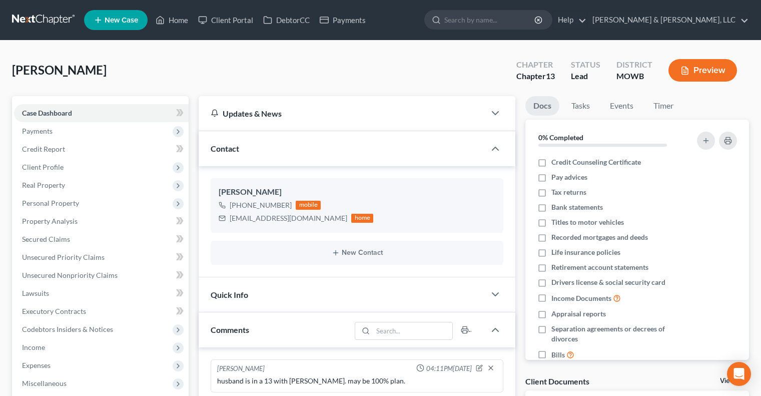
select select "0"
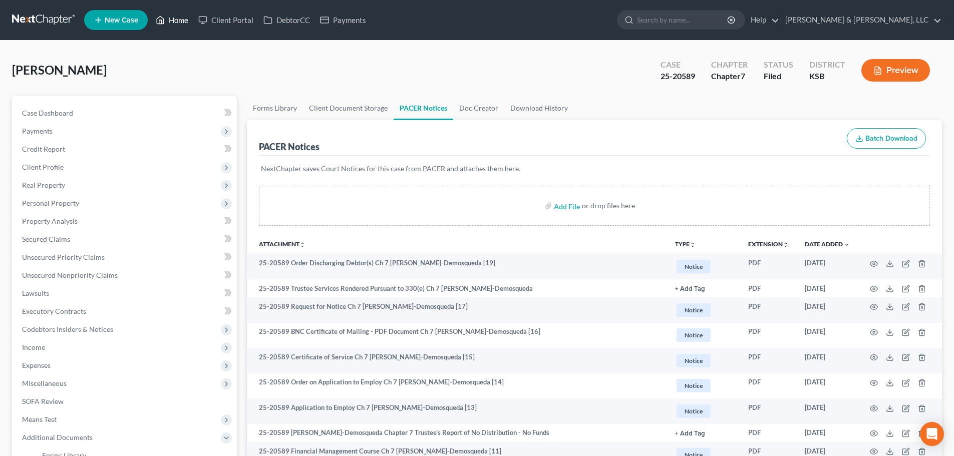
click at [180, 15] on link "Home" at bounding box center [172, 20] width 43 height 18
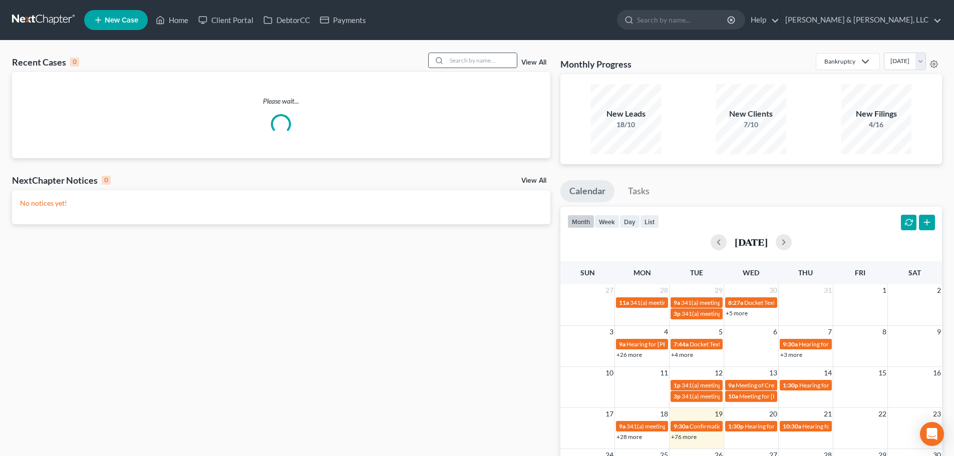
click at [484, 54] on input "search" at bounding box center [482, 60] width 70 height 15
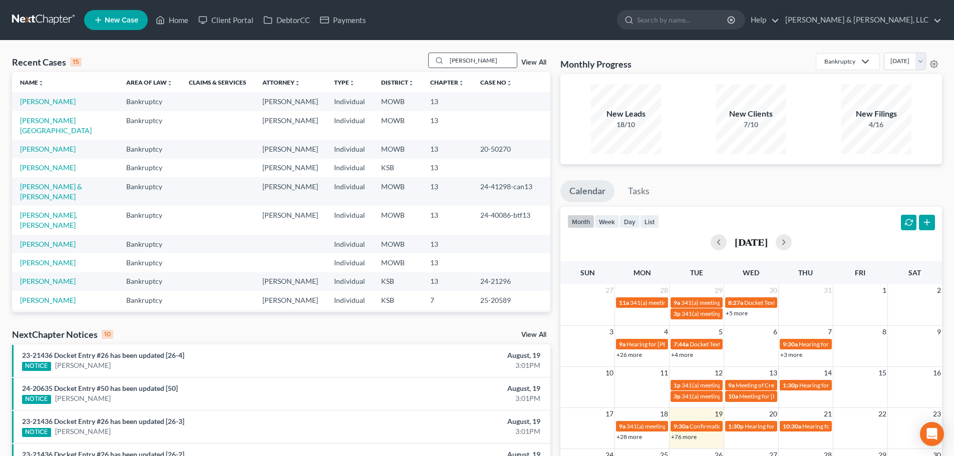
type input "[PERSON_NAME]"
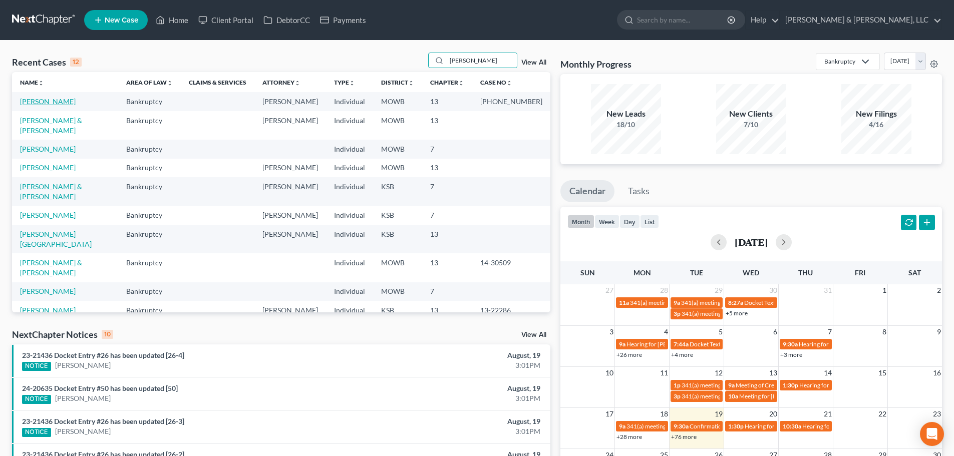
click at [44, 101] on link "[PERSON_NAME]" at bounding box center [48, 101] width 56 height 9
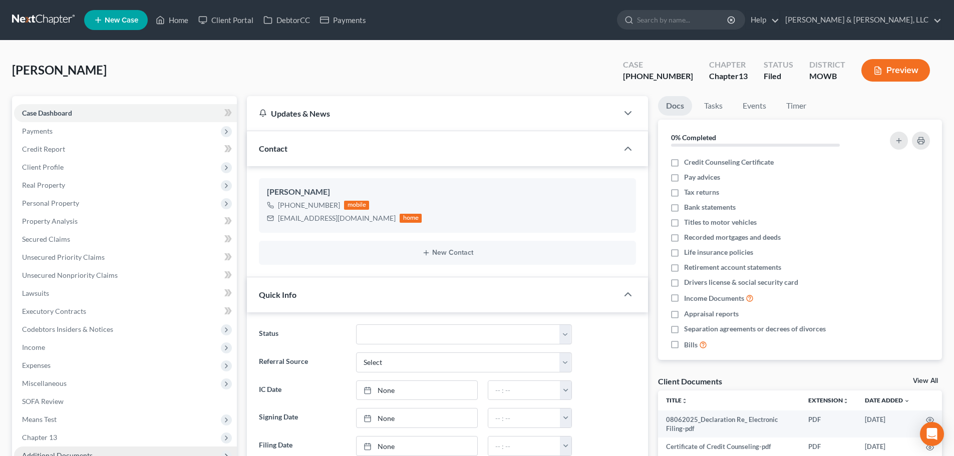
scroll to position [250, 0]
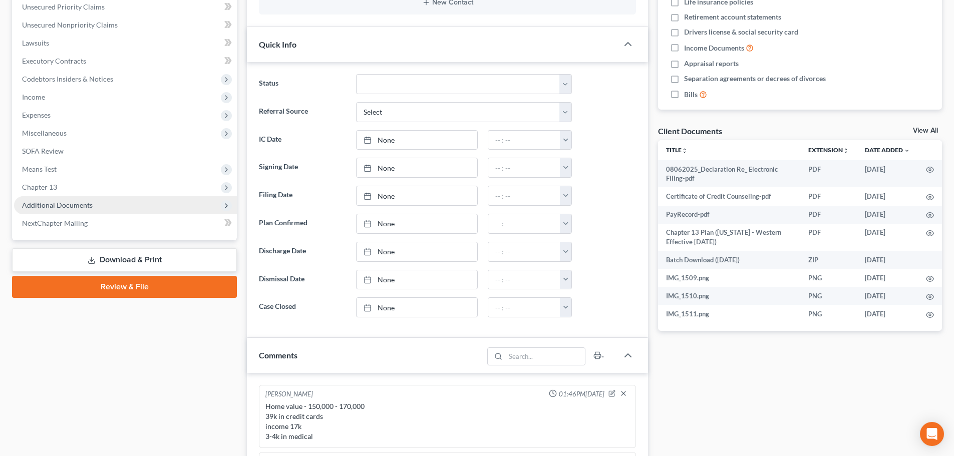
click at [24, 206] on span "Additional Documents" at bounding box center [57, 205] width 71 height 9
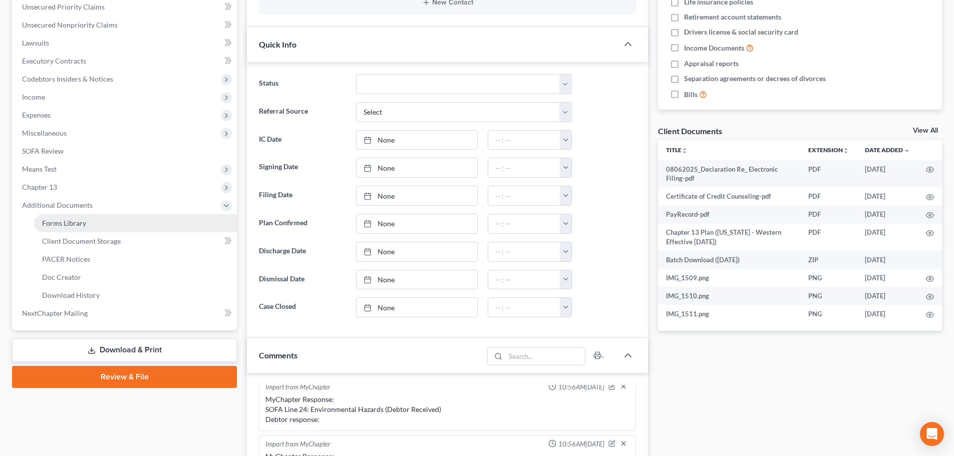
scroll to position [1626, 0]
click at [81, 256] on span "PACER Notices" at bounding box center [66, 259] width 48 height 9
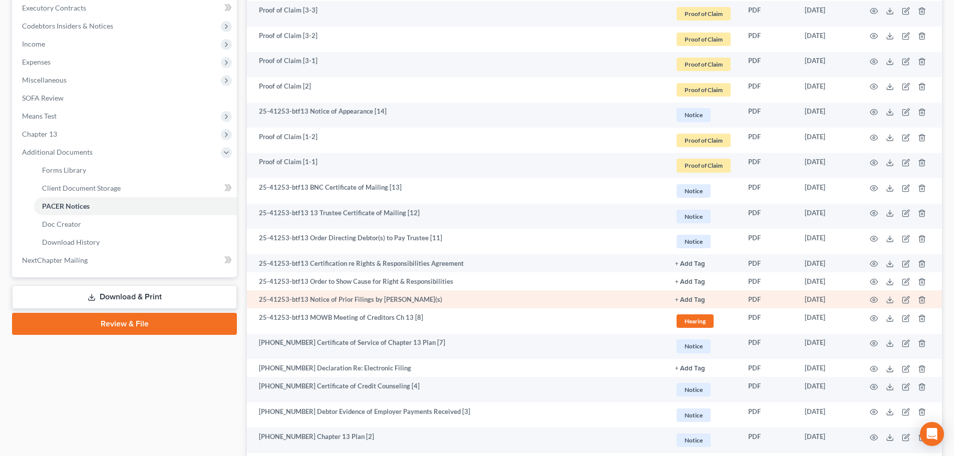
scroll to position [404, 0]
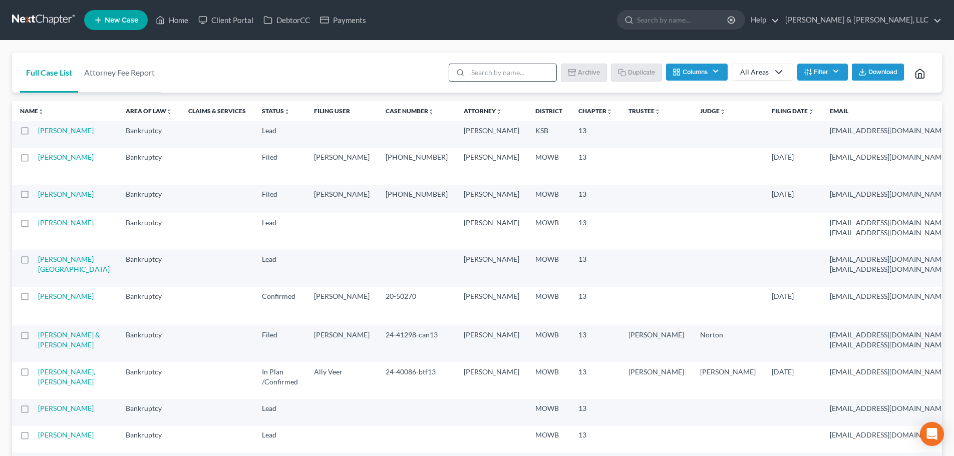
click at [521, 65] on input "search" at bounding box center [512, 72] width 89 height 17
type input "[PERSON_NAME]"
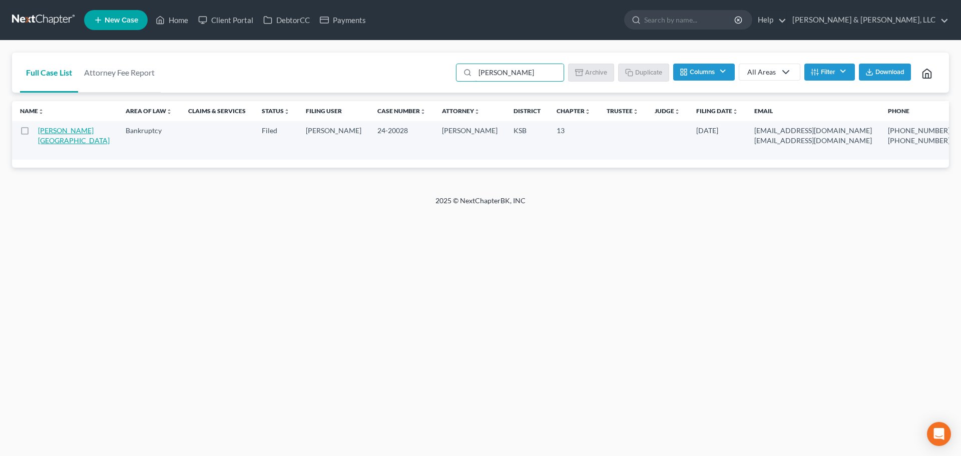
click at [49, 142] on link "[PERSON_NAME][GEOGRAPHIC_DATA]" at bounding box center [74, 135] width 72 height 19
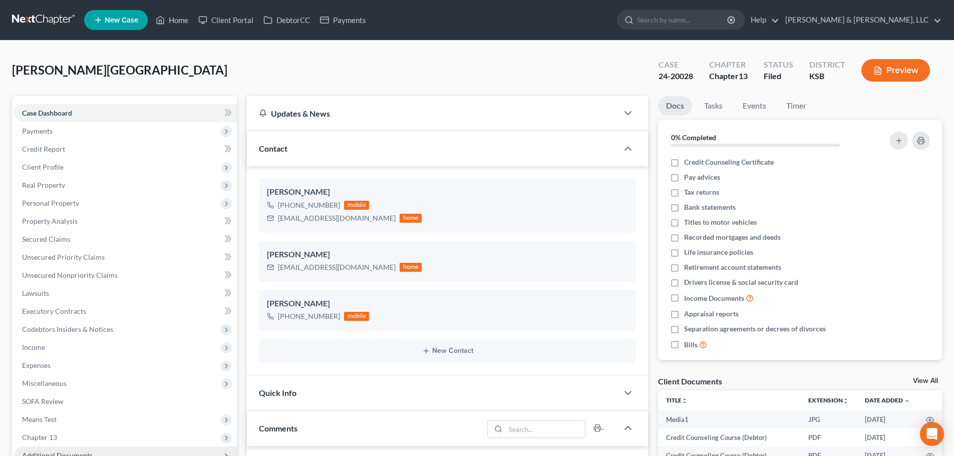
click at [74, 447] on span "Additional Documents" at bounding box center [125, 456] width 223 height 18
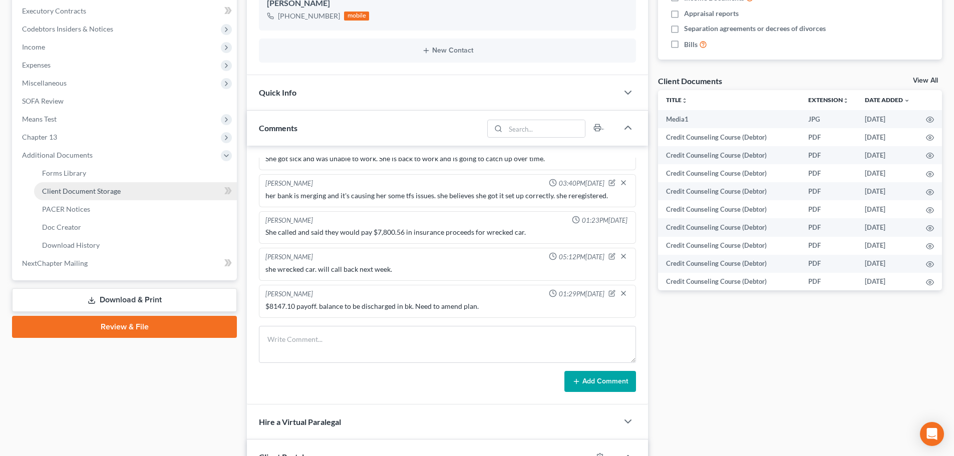
scroll to position [2933, 0]
click at [60, 211] on span "PACER Notices" at bounding box center [66, 209] width 48 height 9
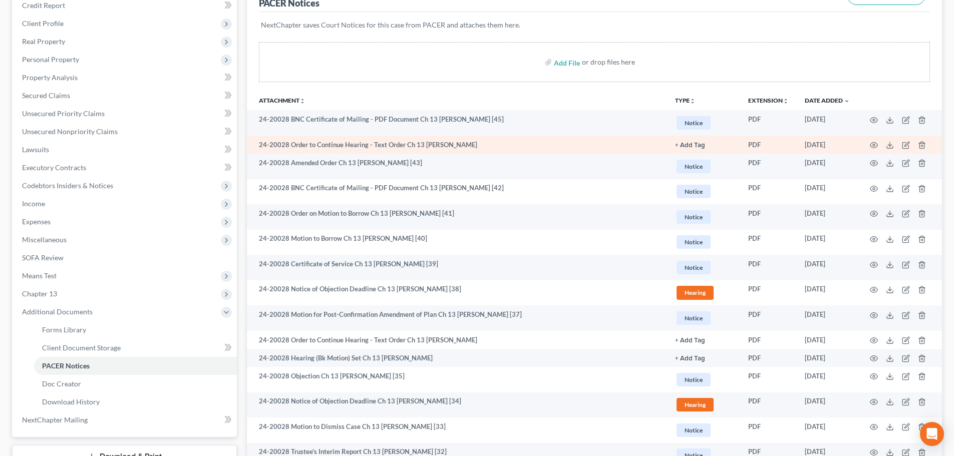
scroll to position [200, 0]
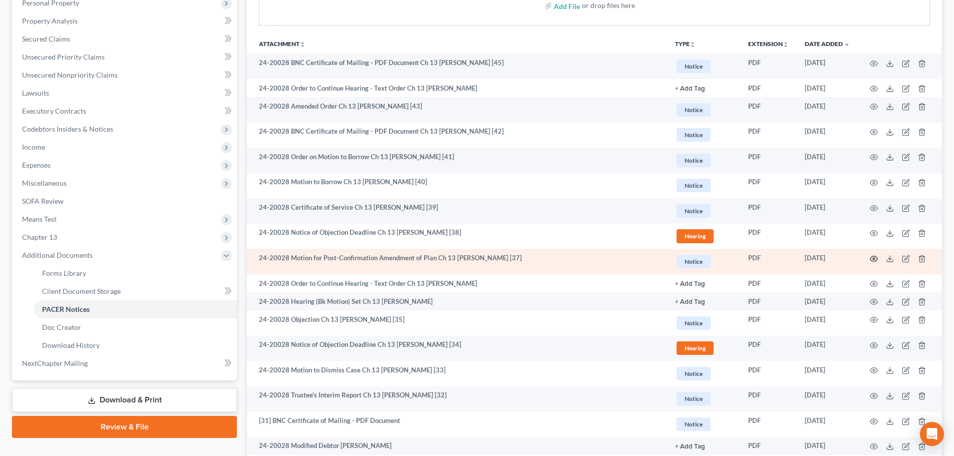
click at [874, 257] on icon "button" at bounding box center [874, 259] width 8 height 8
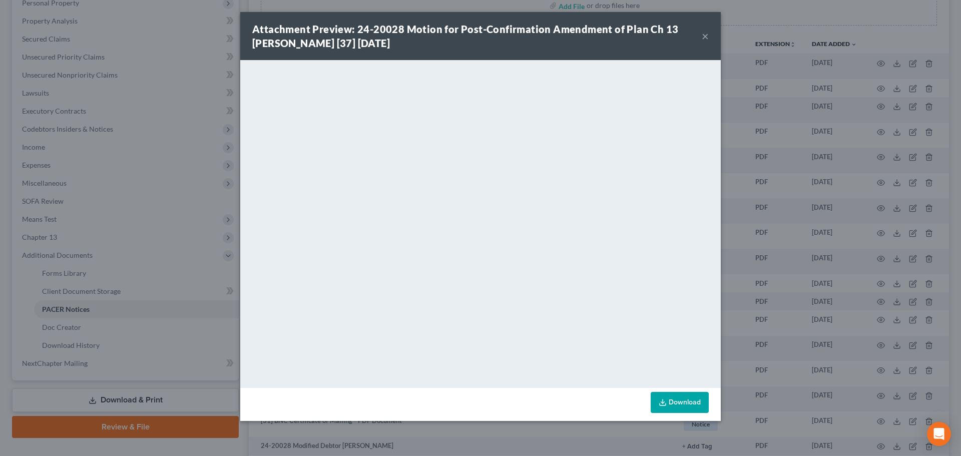
click at [707, 35] on button "×" at bounding box center [705, 36] width 7 height 12
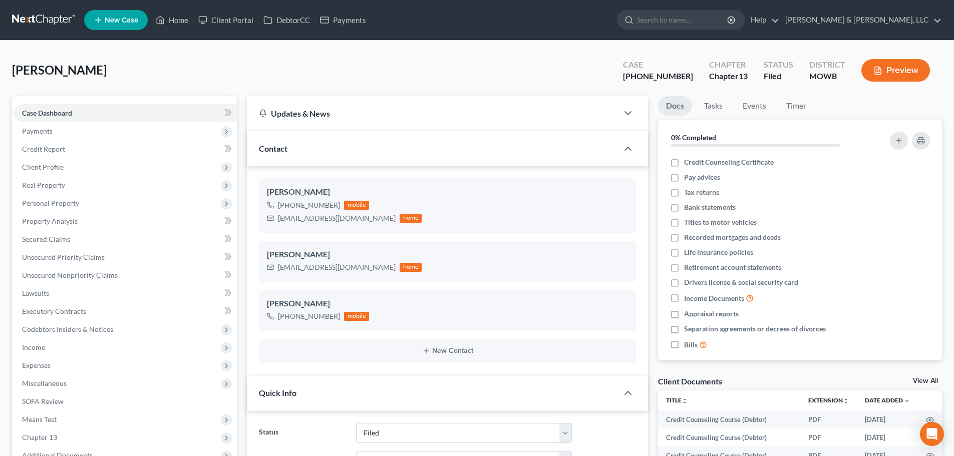
select select "6"
select select "0"
